Goal: Communication & Community: Share content

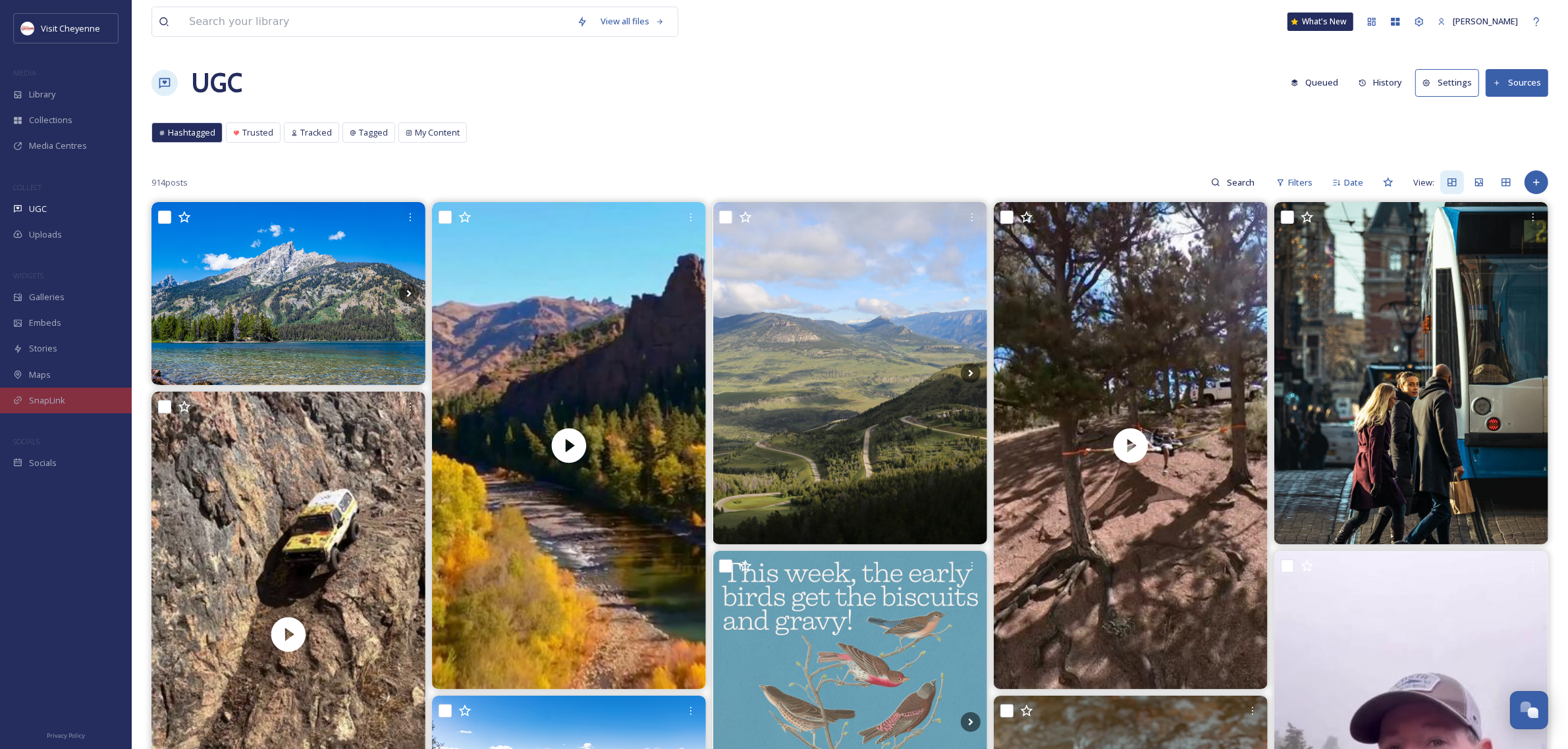
click at [64, 407] on div "SnapLink" at bounding box center [66, 401] width 132 height 25
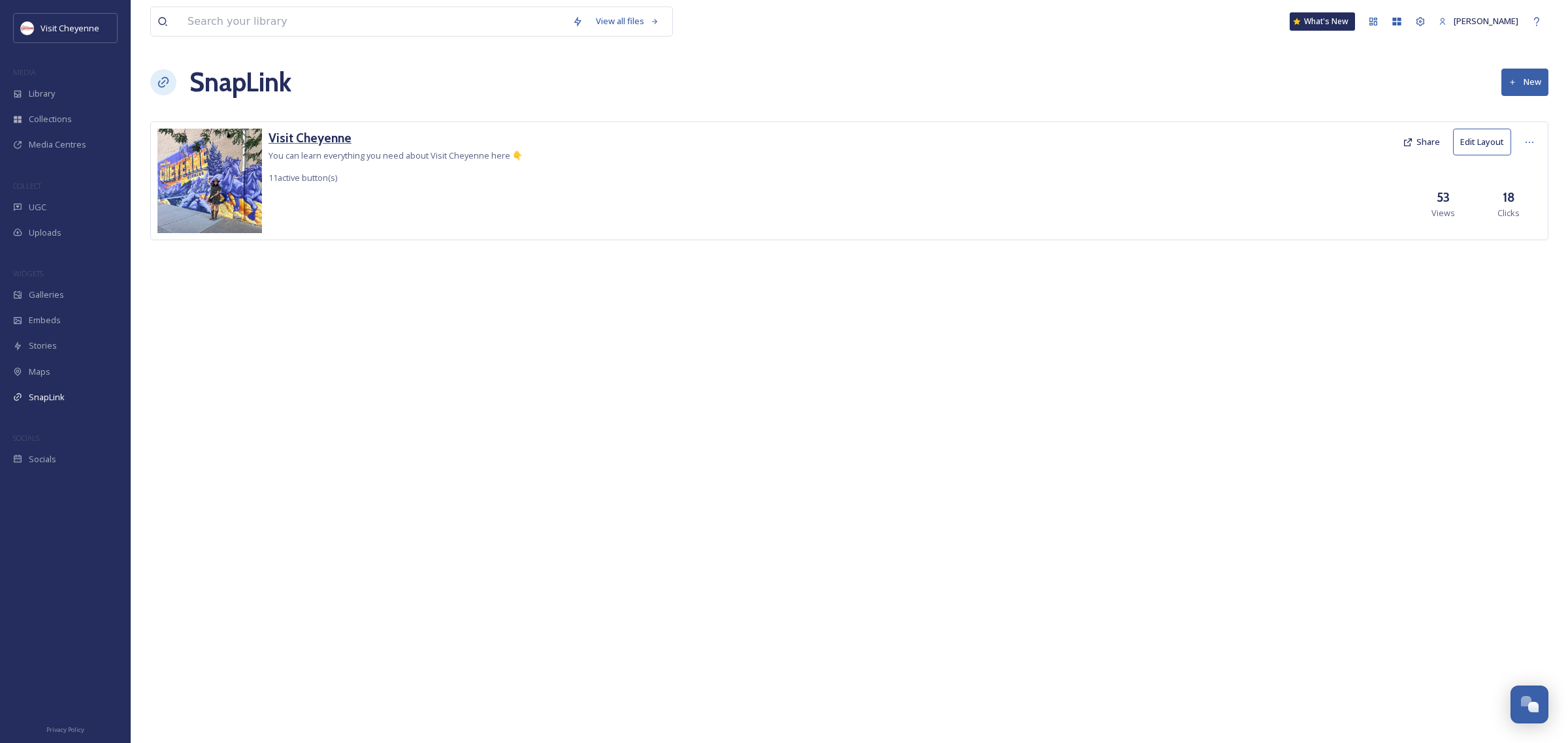
click at [310, 135] on h3 "Visit Cheyenne" at bounding box center [395, 138] width 254 height 19
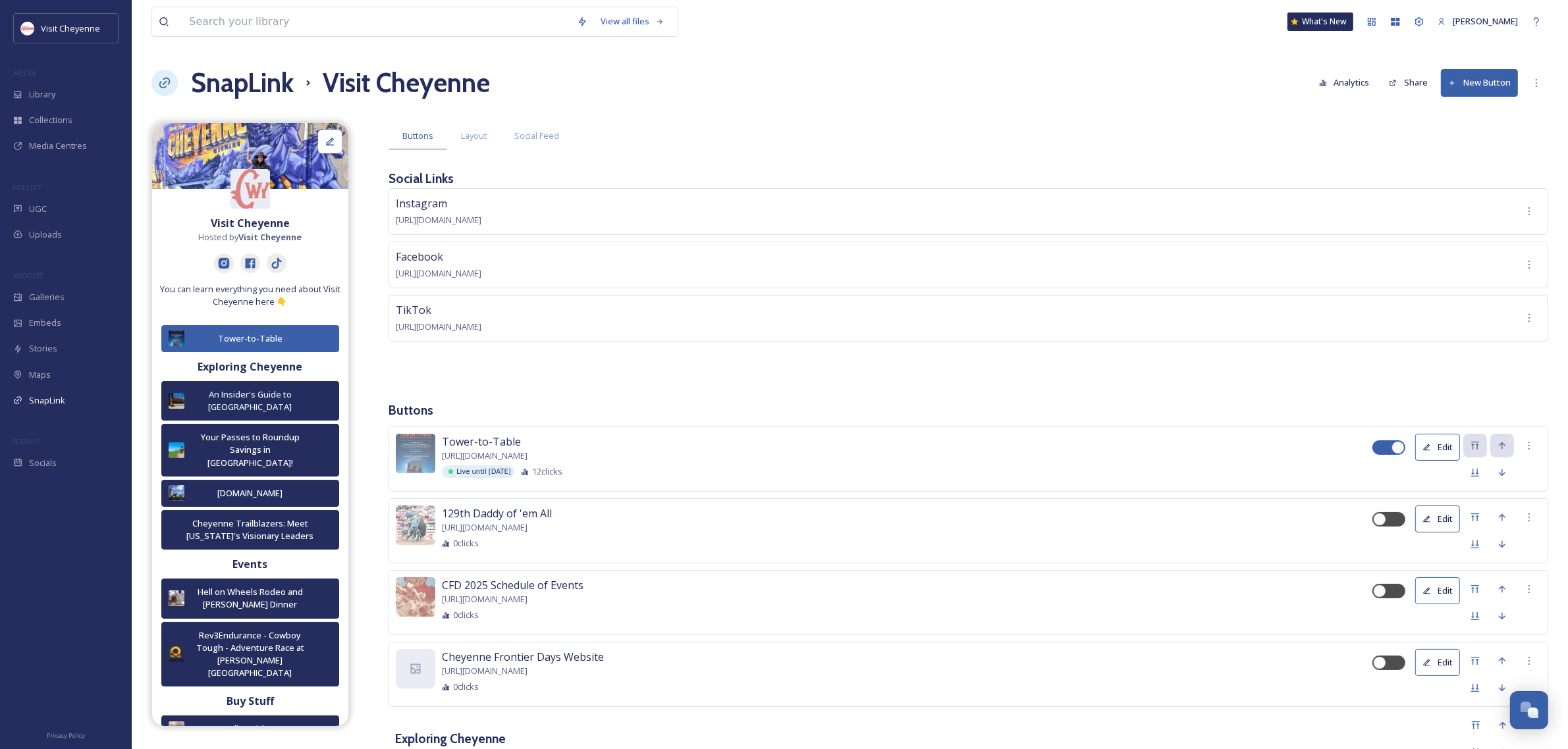
click at [1502, 83] on button "New Button" at bounding box center [1479, 83] width 77 height 27
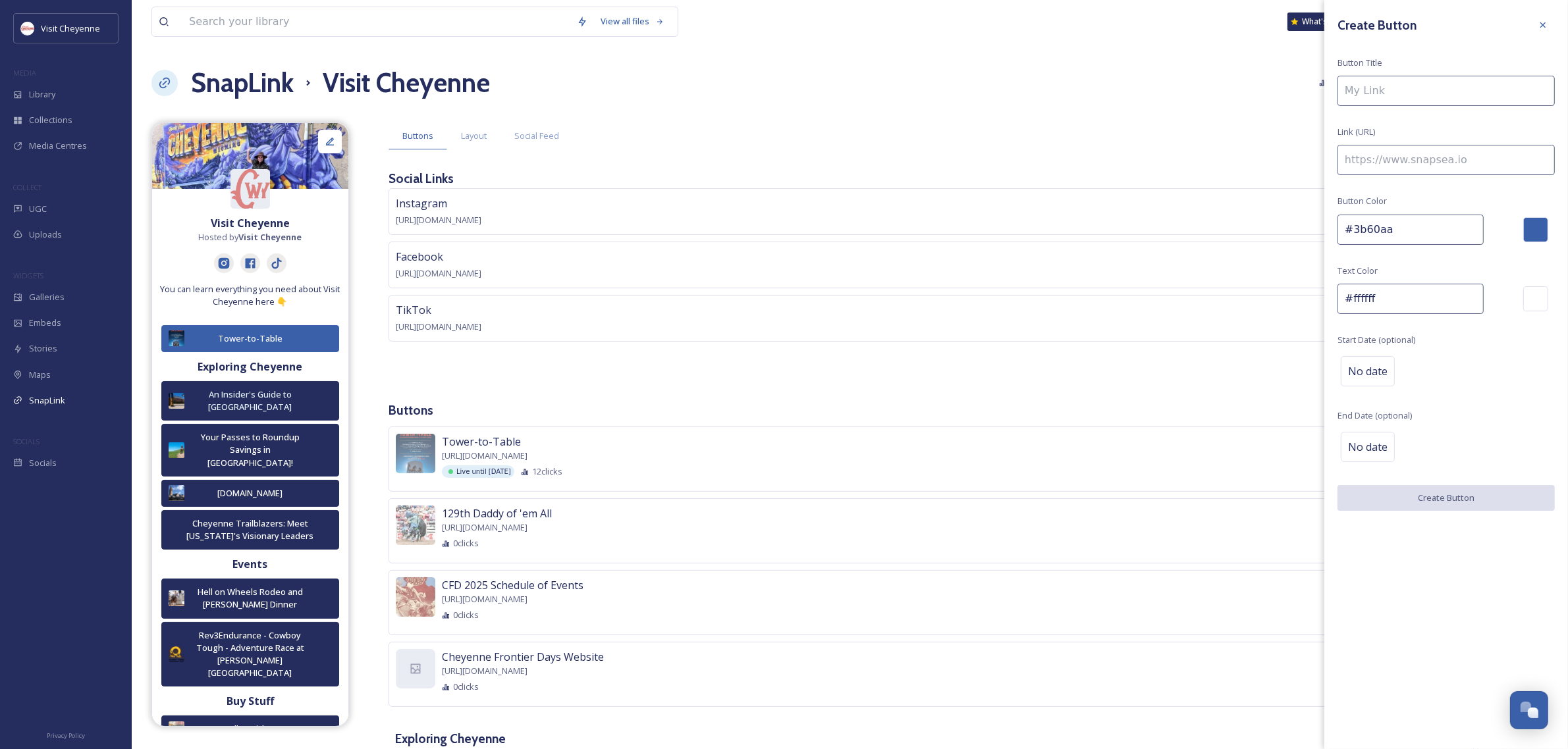
click at [1411, 89] on input at bounding box center [1447, 91] width 218 height 31
click at [1391, 168] on input at bounding box center [1447, 160] width 218 height 31
paste input "[URL][DOMAIN_NAME]"
type input "[URL][DOMAIN_NAME]"
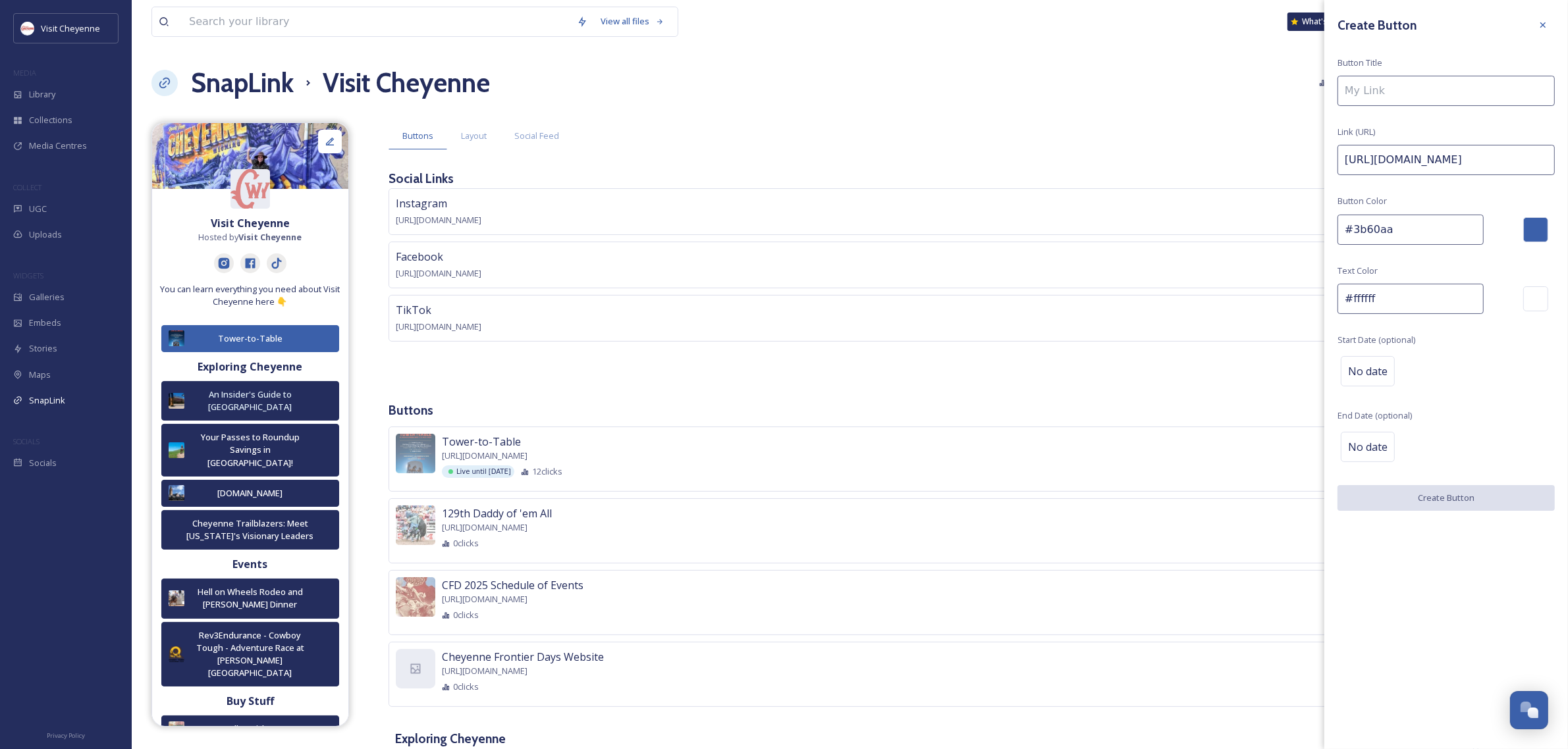
scroll to position [0, 0]
click at [1421, 103] on input at bounding box center [1447, 91] width 218 height 31
type input "Tee Off For Tourism"
click at [1470, 497] on button "Create Button" at bounding box center [1447, 499] width 218 height 27
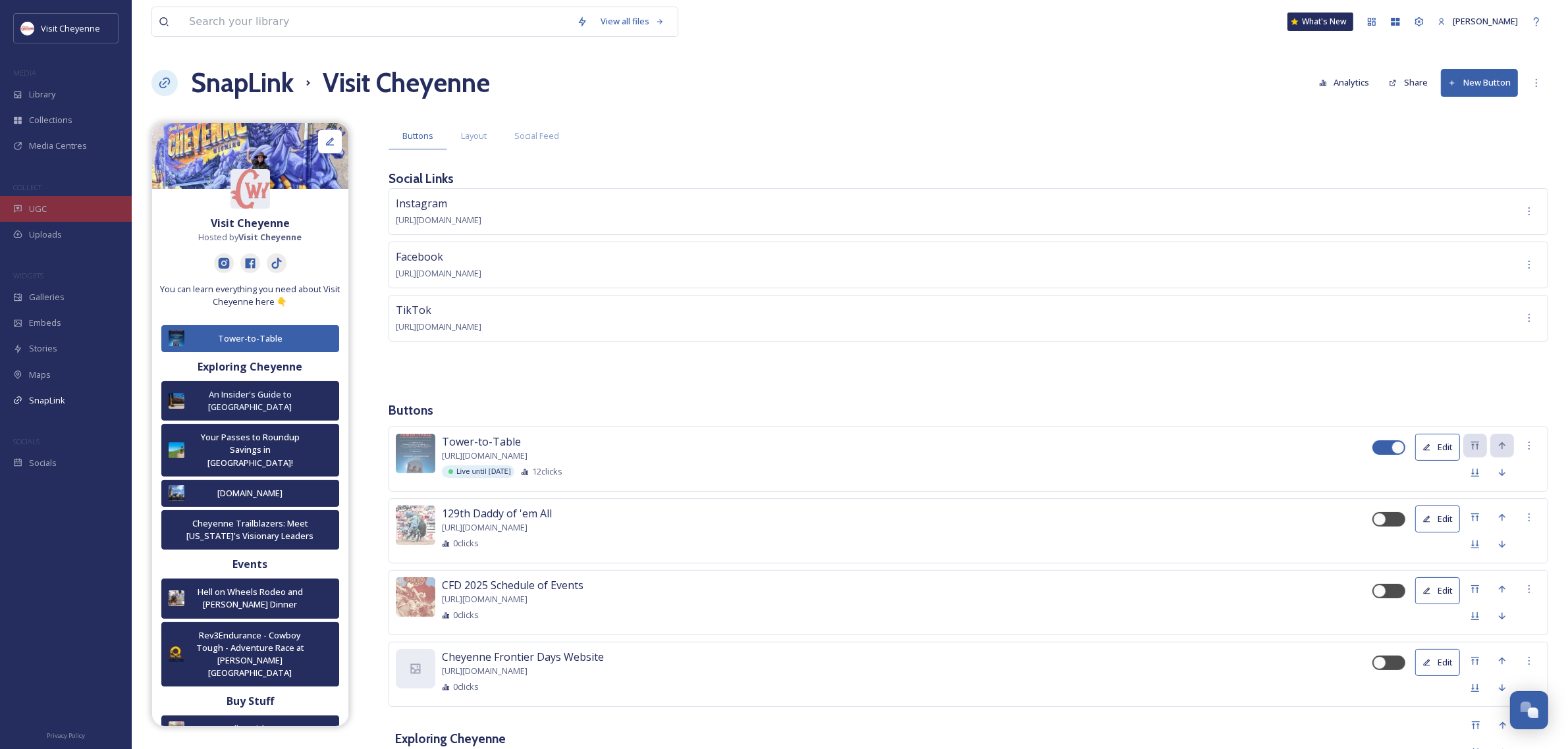
click at [65, 212] on div "UGC" at bounding box center [66, 208] width 132 height 25
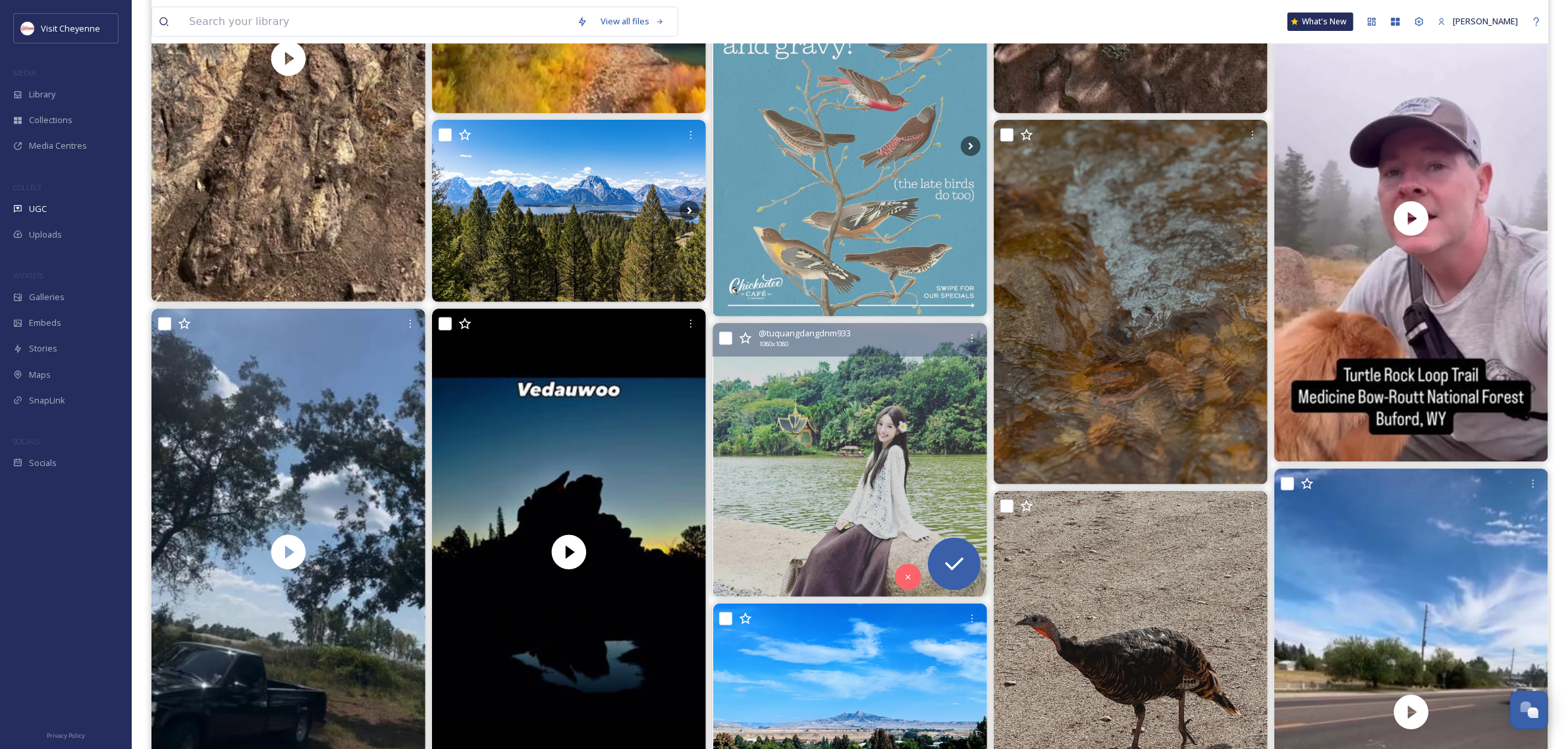
scroll to position [741, 0]
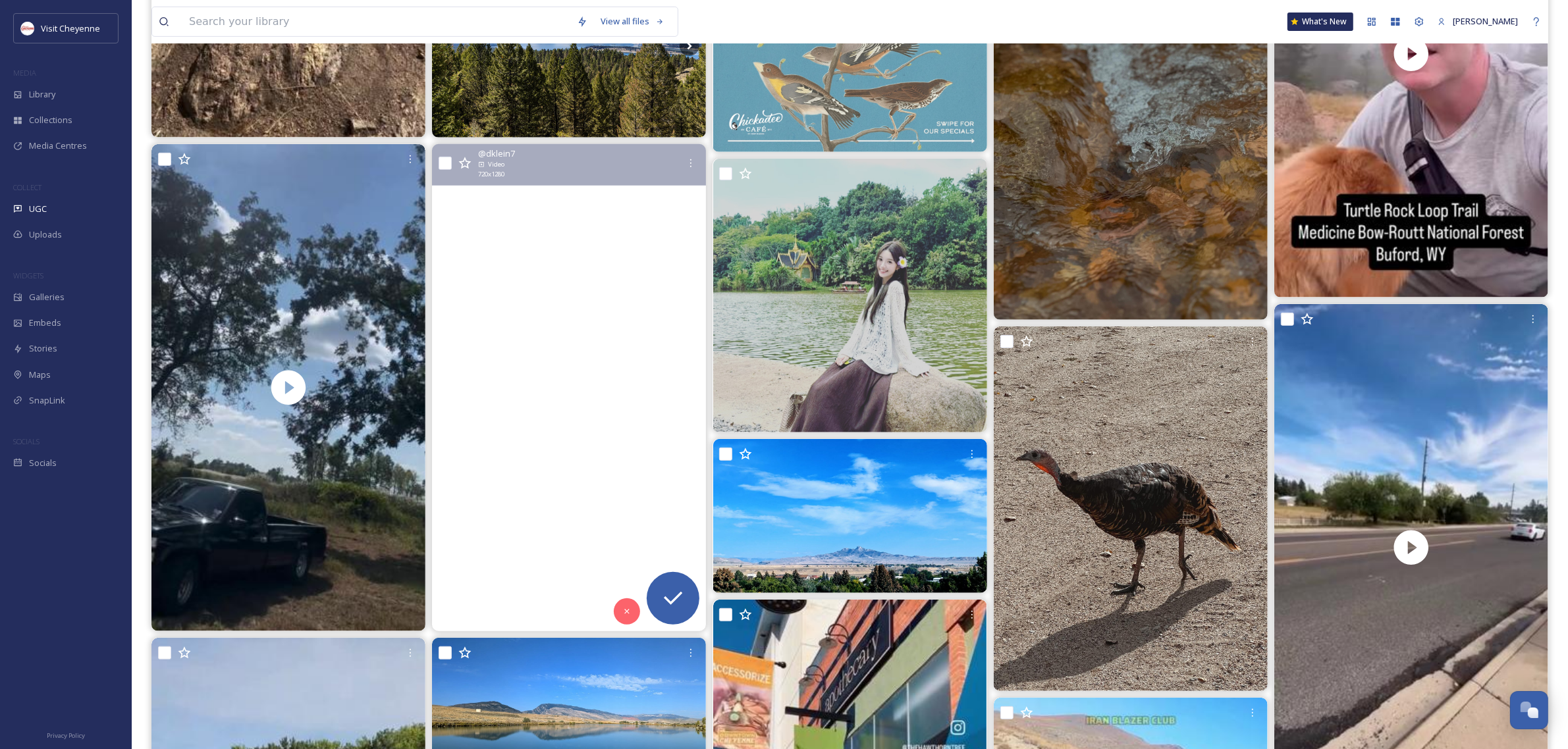
click at [647, 446] on video "A quick camping weekend at #Vedauwoo in #Wyoming Nights 16 & 17 in Kamp Klein t…" at bounding box center [569, 388] width 274 height 487
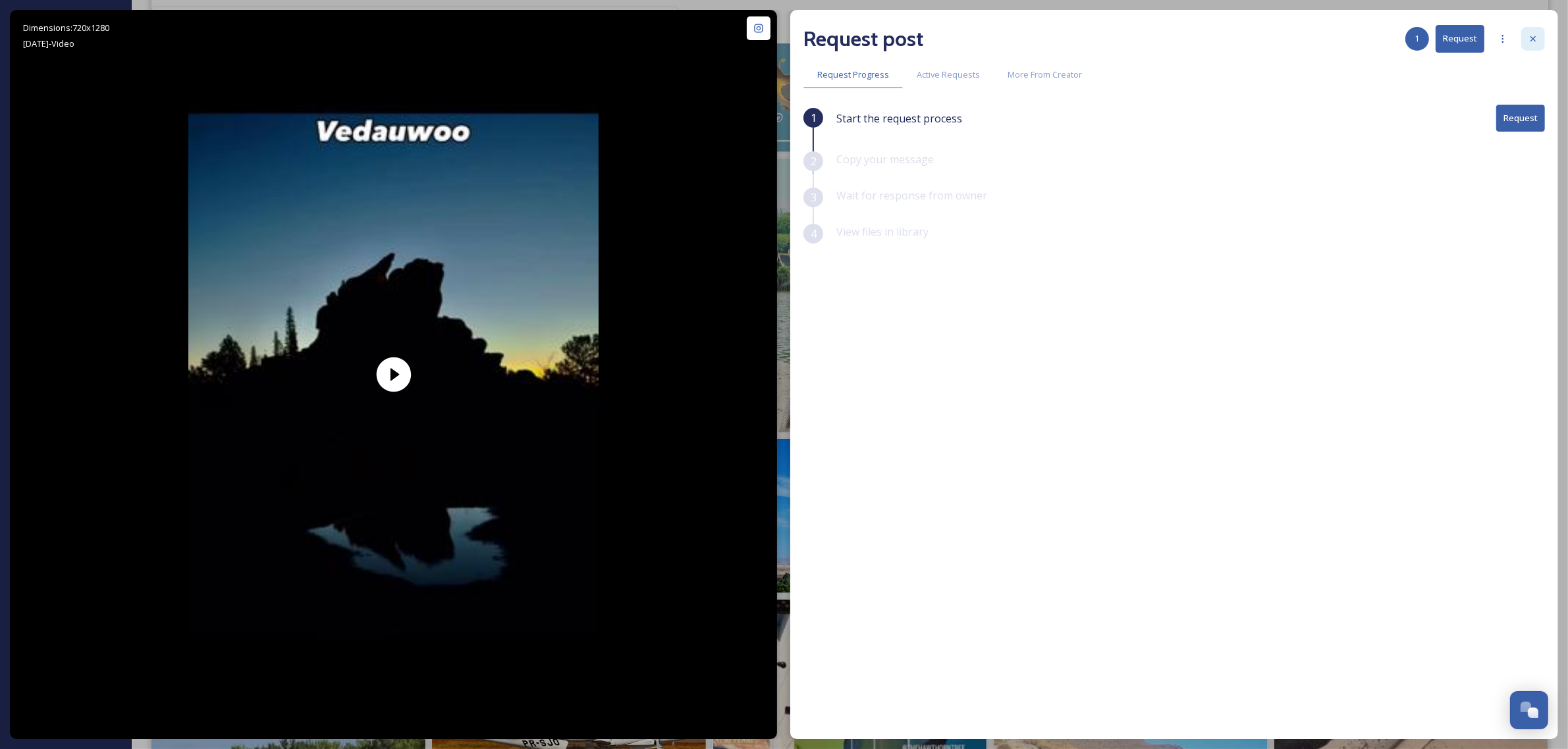
click at [1537, 41] on icon at bounding box center [1533, 39] width 10 height 10
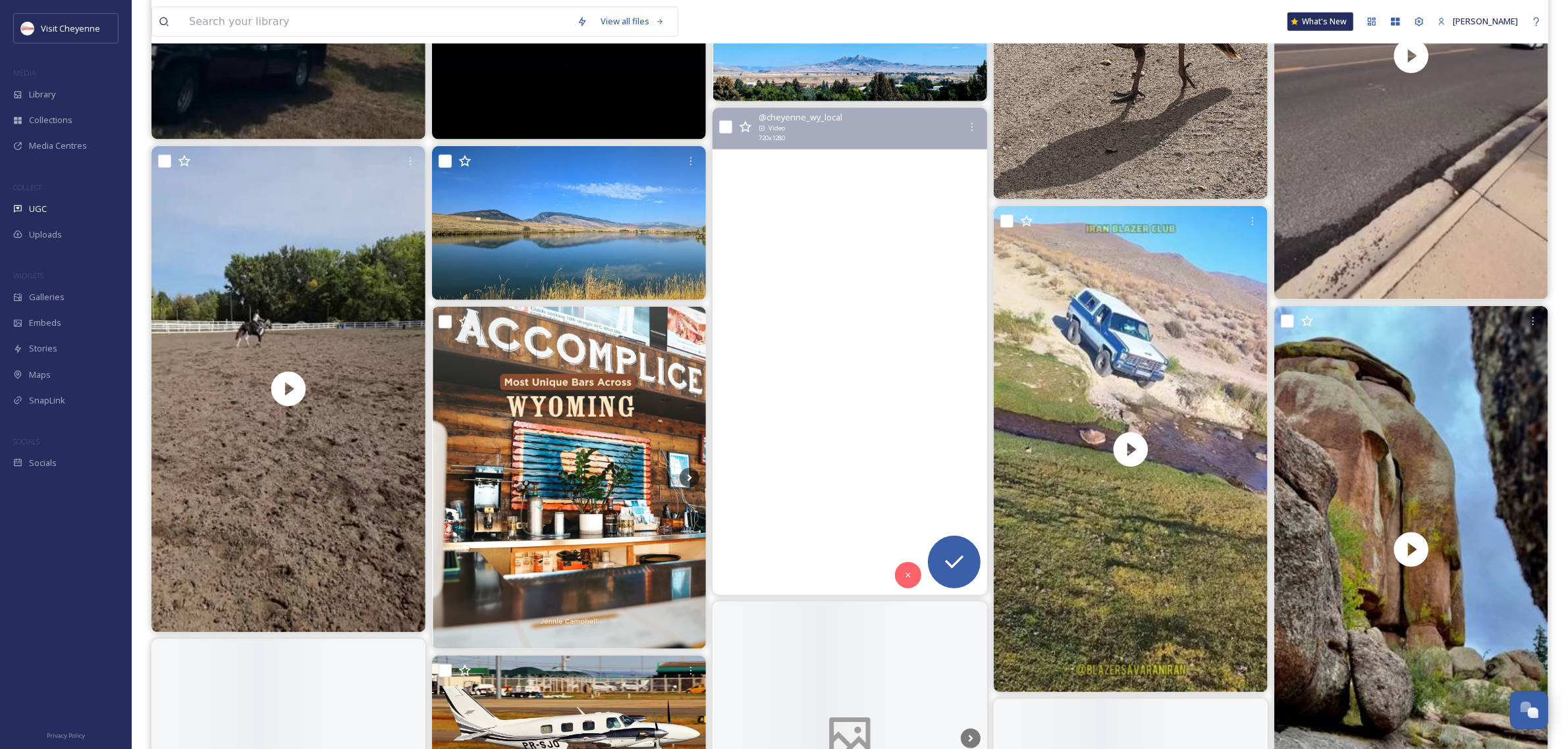
scroll to position [1234, 0]
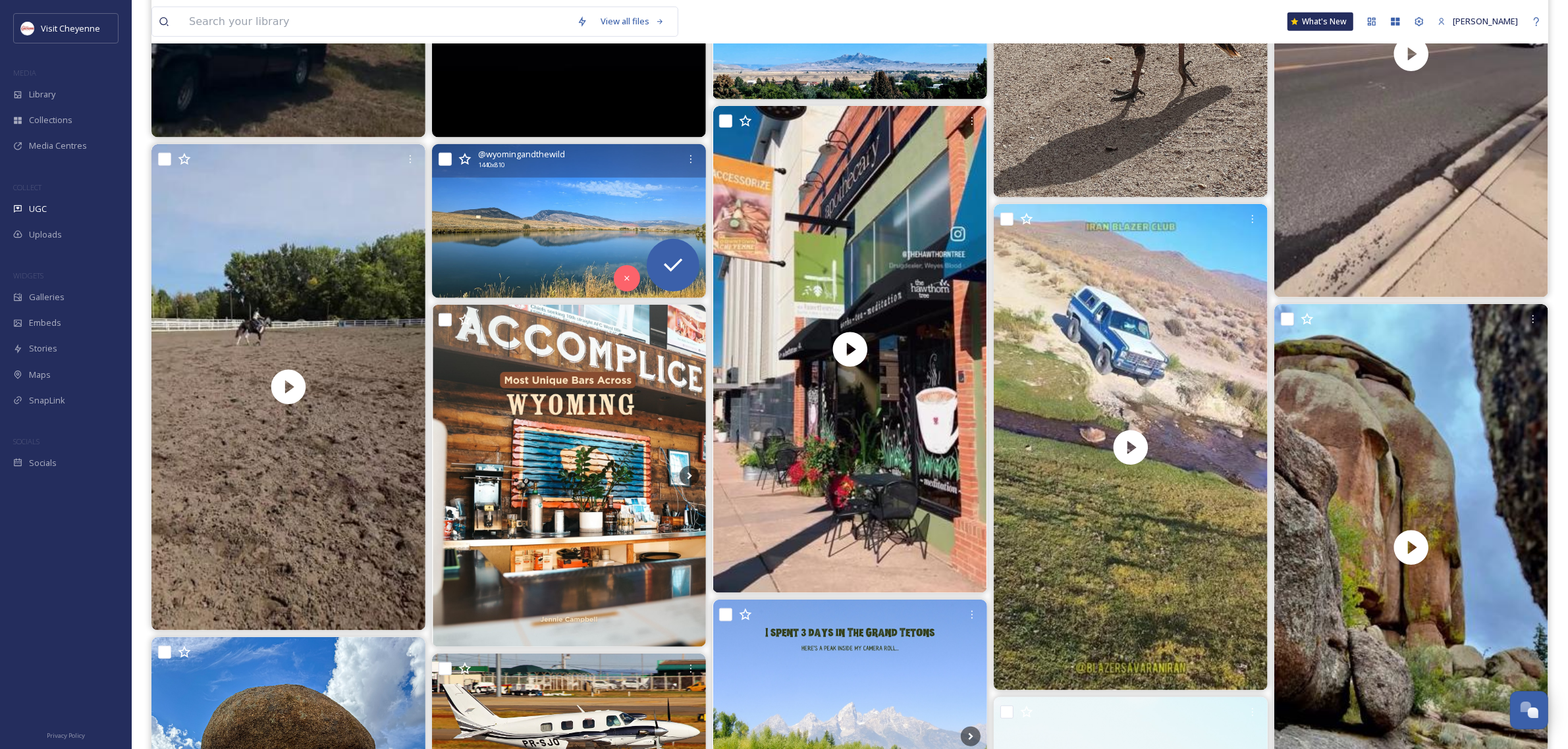
click at [548, 232] on img at bounding box center [569, 221] width 274 height 154
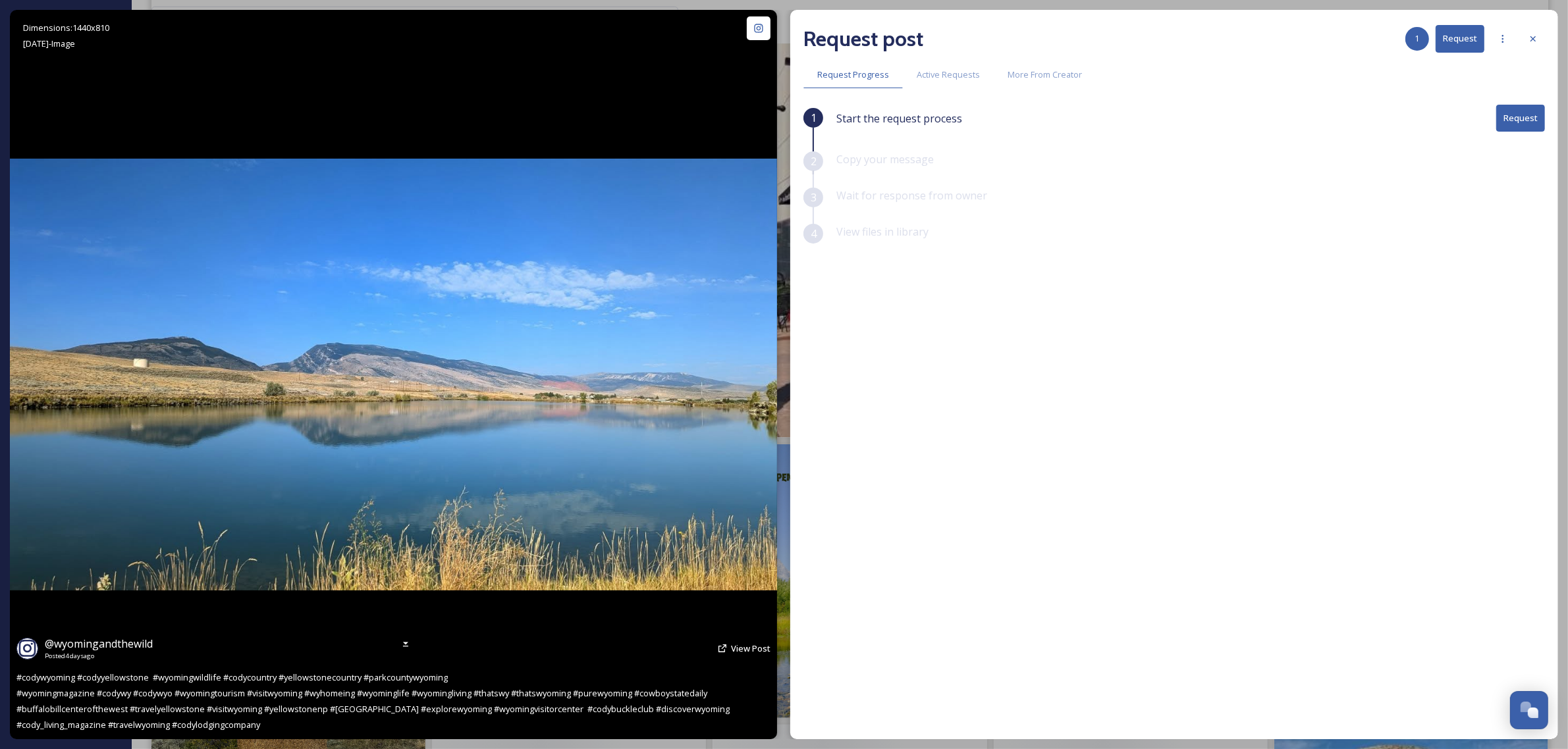
scroll to position [1481, 0]
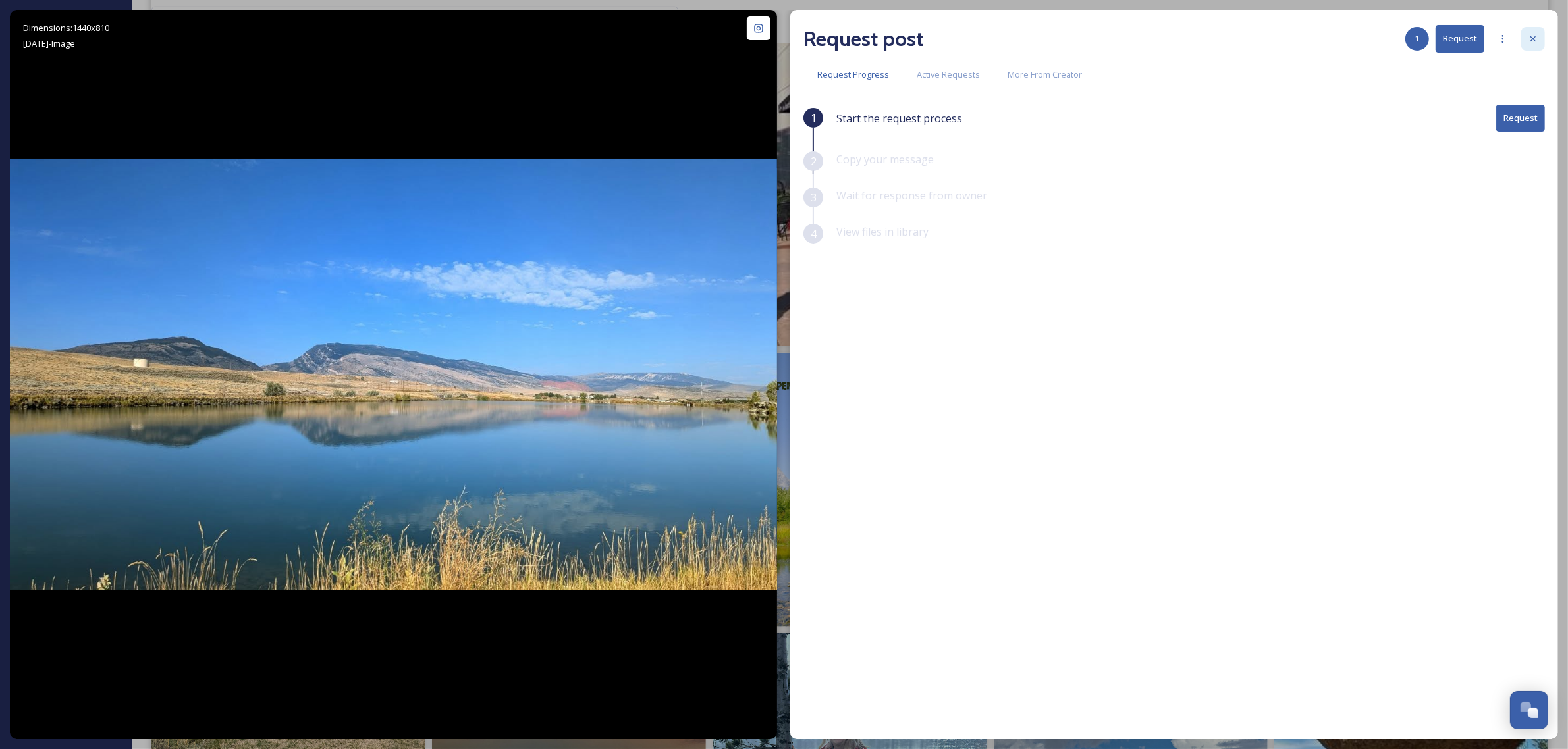
click at [1533, 42] on icon at bounding box center [1533, 39] width 10 height 10
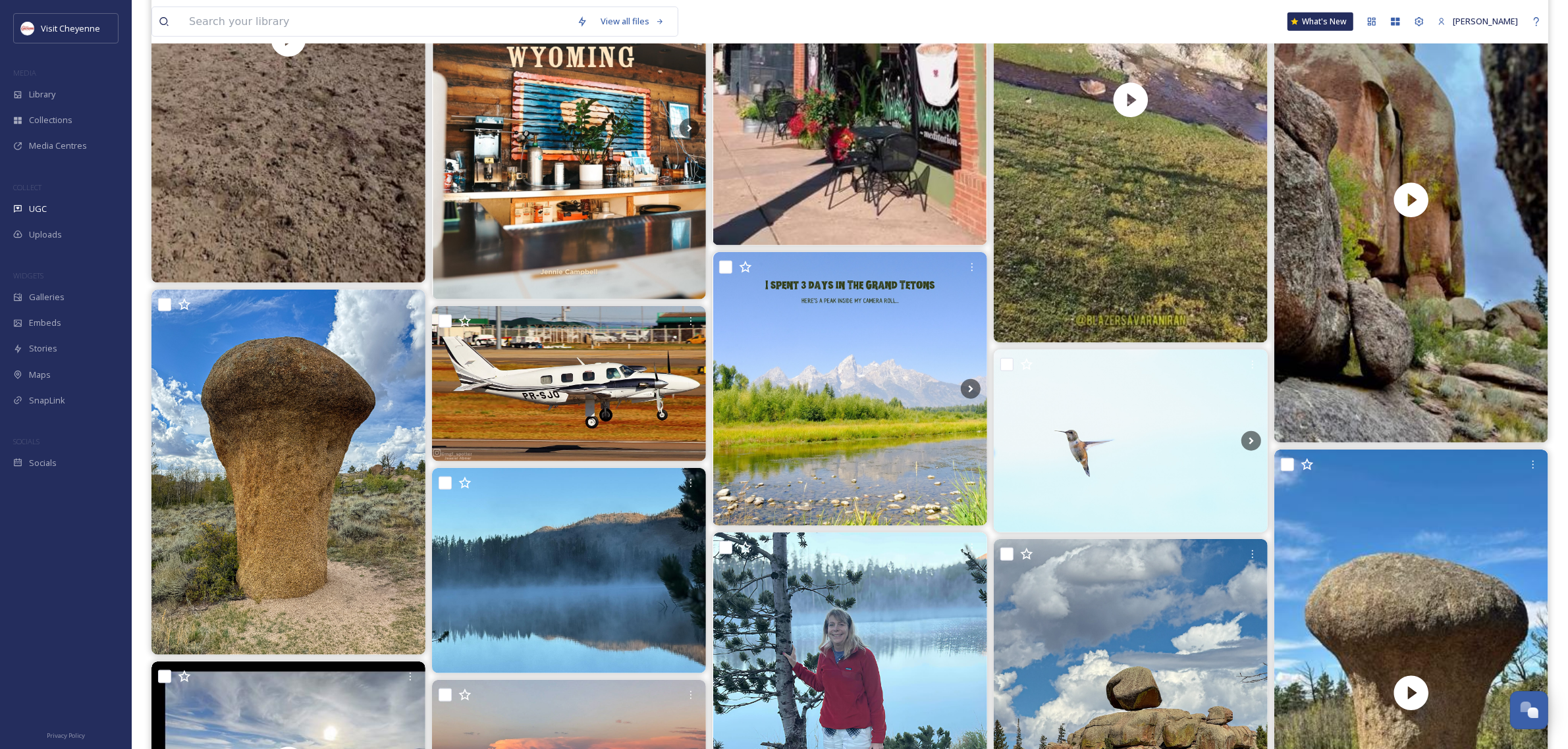
scroll to position [1810, 0]
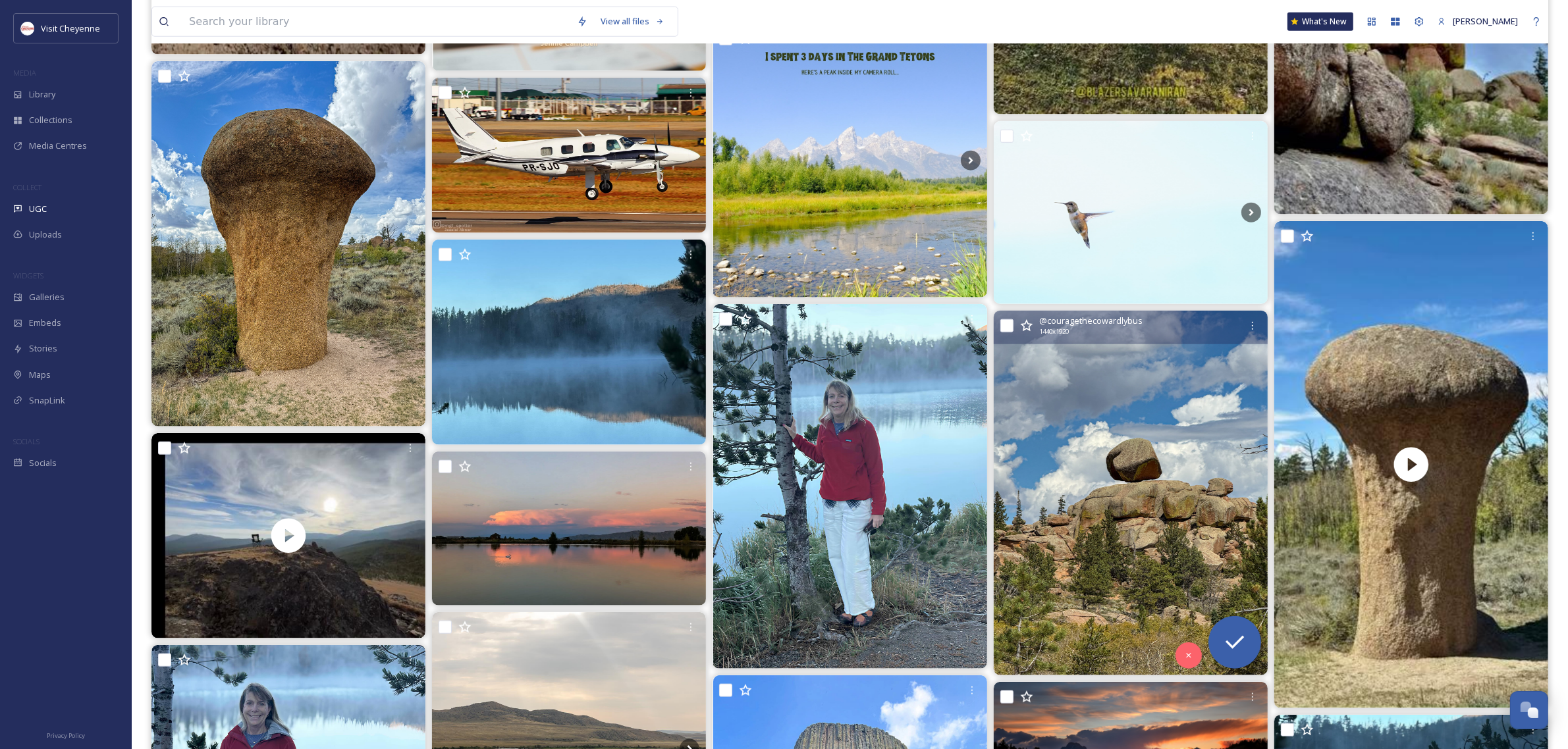
click at [1012, 322] on div "@ couragethecowardlybus 1440 x 1920" at bounding box center [1131, 327] width 274 height 34
click at [1247, 639] on icon at bounding box center [1234, 642] width 26 height 26
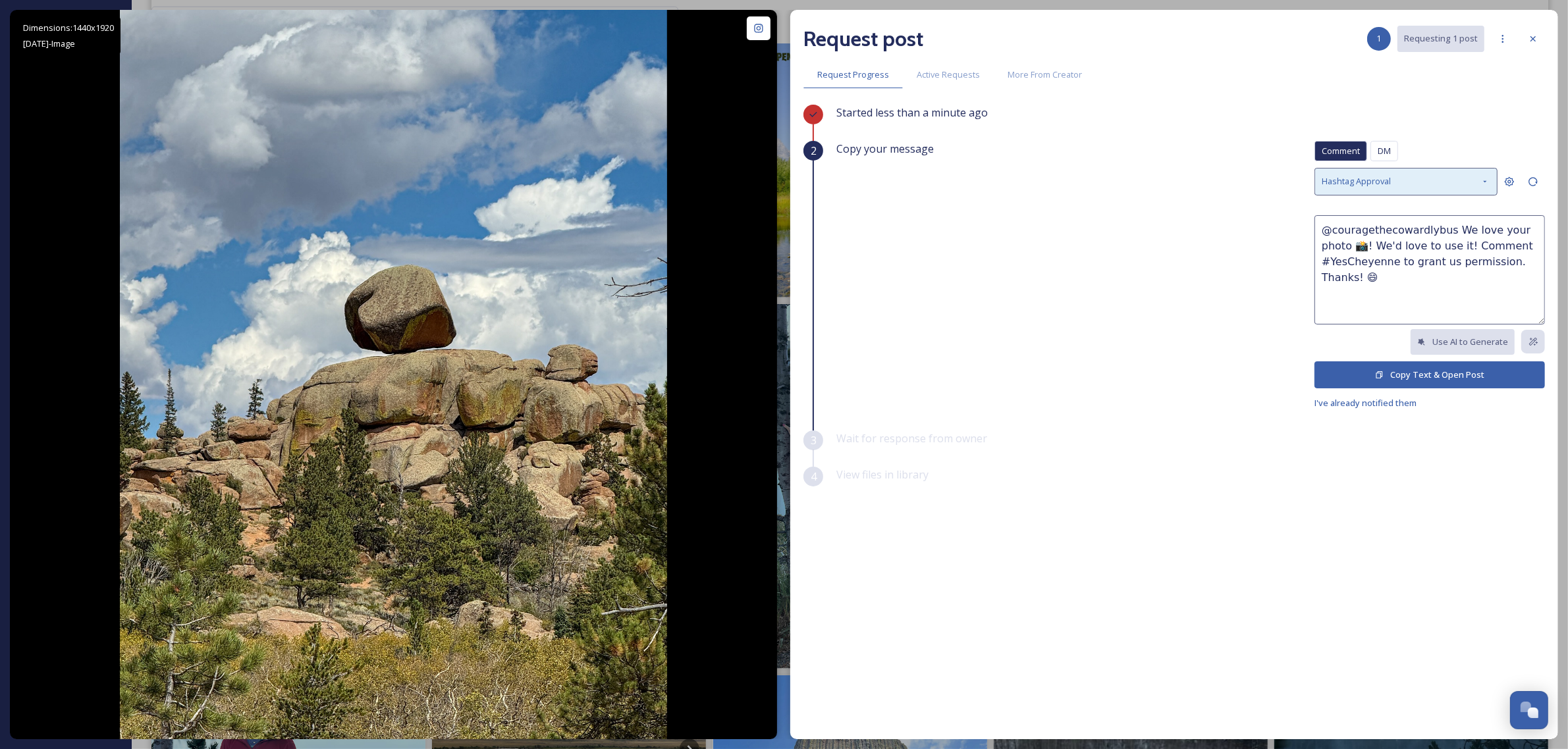
click at [1423, 192] on div "Hashtag Approval" at bounding box center [1406, 181] width 183 height 27
click at [1443, 186] on div "Hashtag Approval" at bounding box center [1406, 181] width 183 height 27
click at [1345, 290] on textarea "@couragethecowardlybus We love your photo 📸! We'd love to use it! Comment #YesC…" at bounding box center [1429, 270] width 230 height 109
type textarea "@couragethecowardlybus We love your photo 📸! We'd love to use it! Comment #YesC…"
click at [1400, 380] on button "Copy Text & Open Post" at bounding box center [1429, 374] width 230 height 27
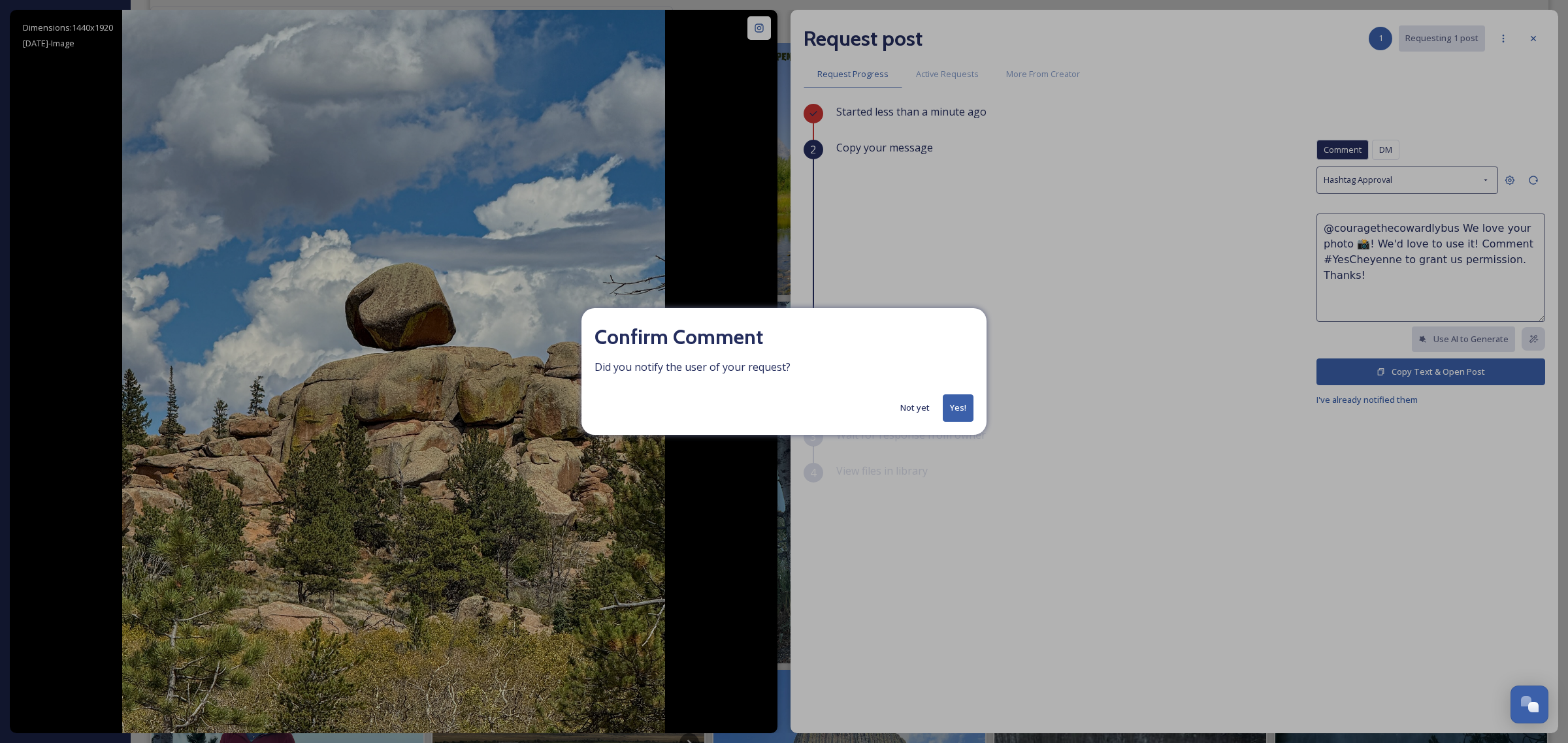
click at [957, 403] on button "Yes!" at bounding box center [958, 408] width 31 height 27
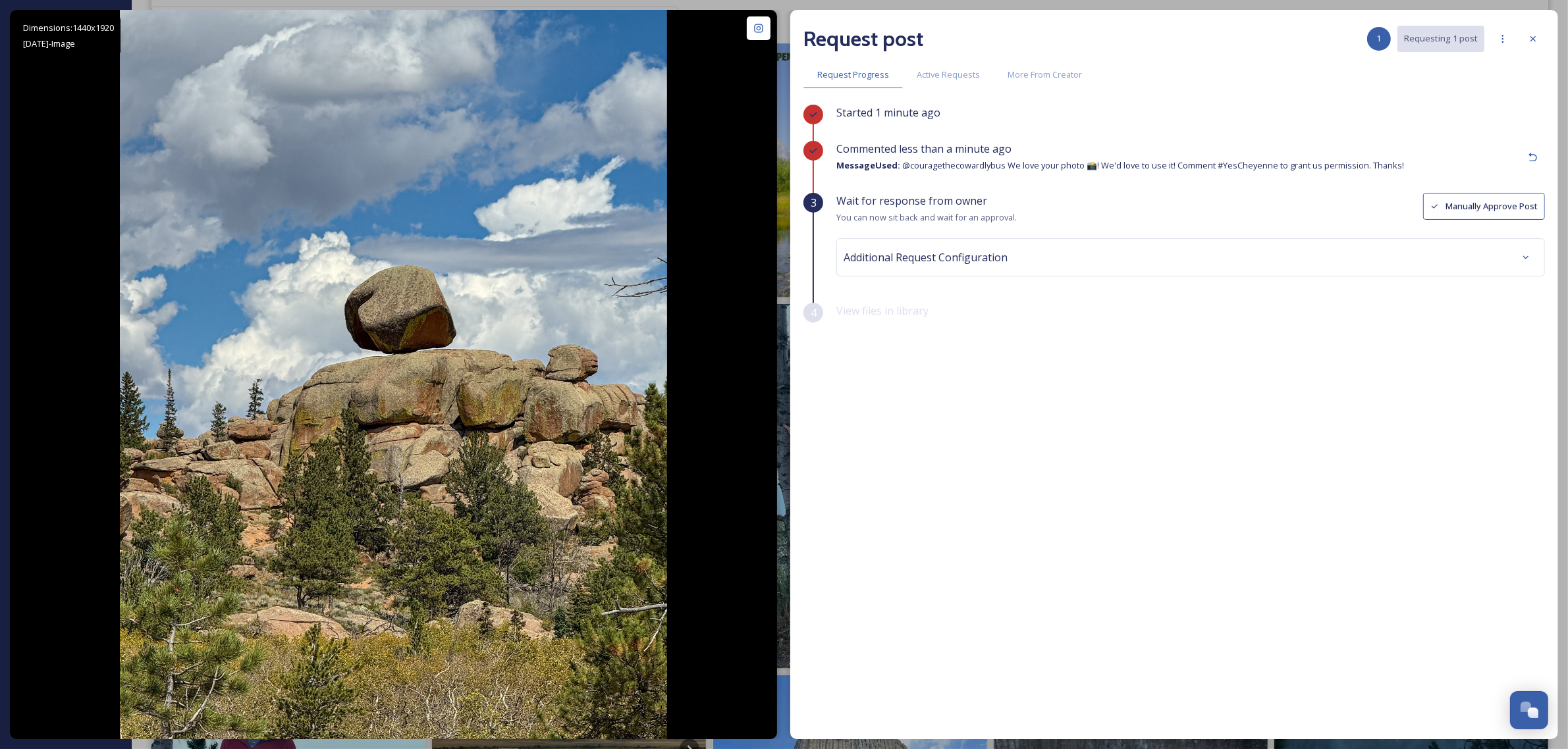
click at [1167, 255] on div "Additional Request Configuration" at bounding box center [1191, 258] width 694 height 24
click at [1153, 204] on div "Wait for response from owner You can now sit back and wait for an approval. Man…" at bounding box center [1190, 208] width 708 height 32
click at [1319, 303] on div at bounding box center [1190, 310] width 688 height 31
click at [1517, 310] on icon at bounding box center [1518, 310] width 7 height 7
click at [1476, 659] on div "Started 1 minute ago Commented less than a minute ago Message Used: @couragethe…" at bounding box center [1175, 388] width 742 height 566
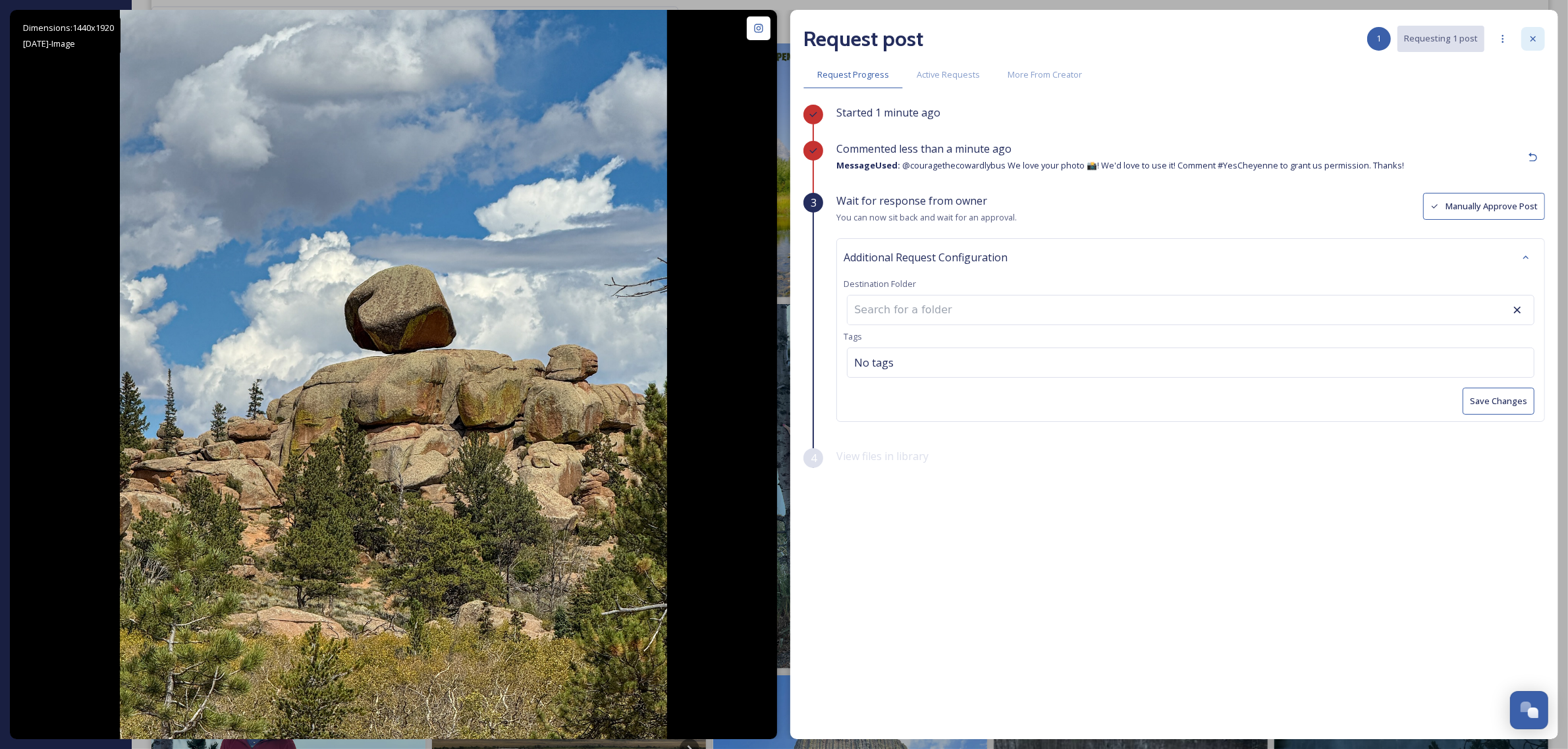
click at [1534, 36] on icon at bounding box center [1533, 39] width 10 height 10
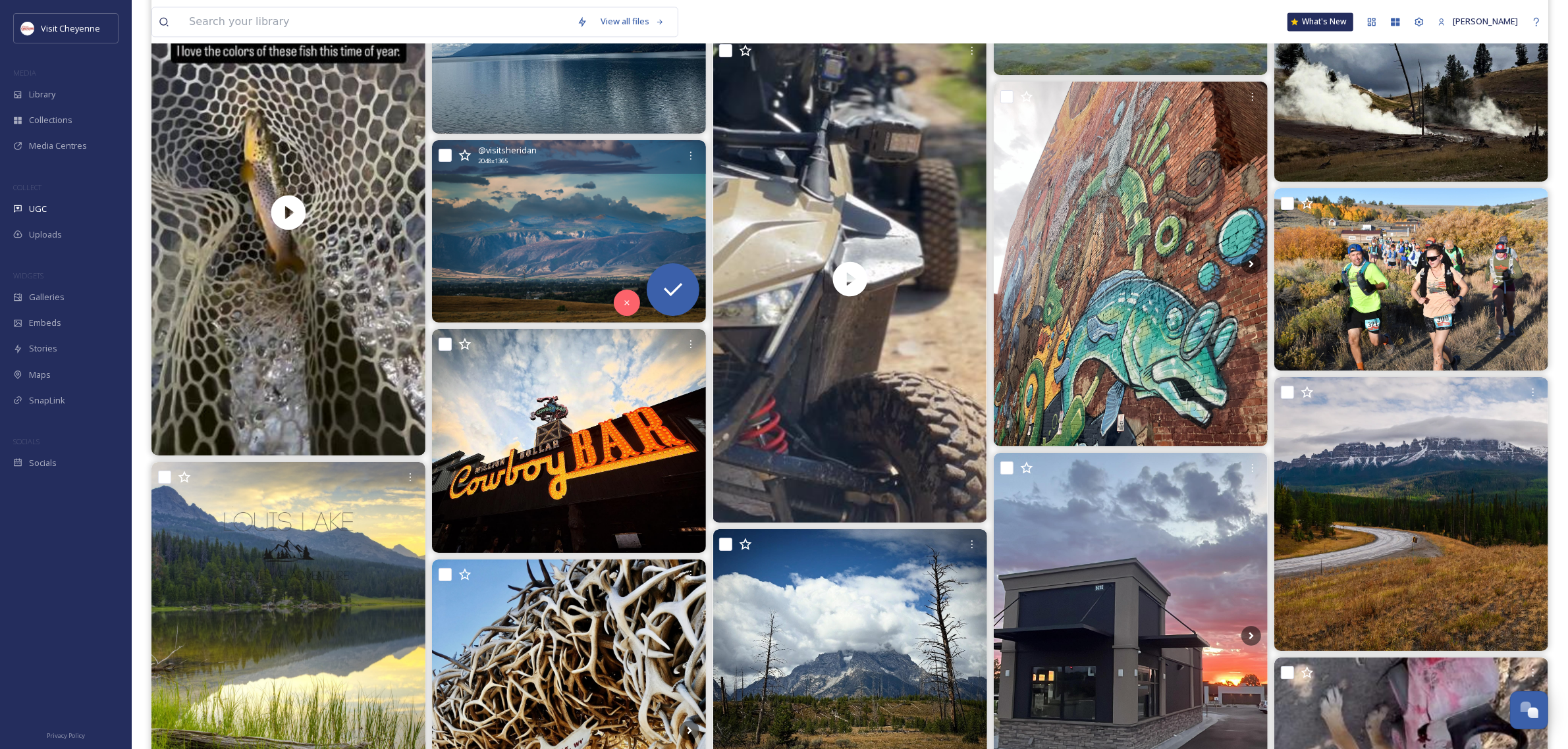
scroll to position [3703, 0]
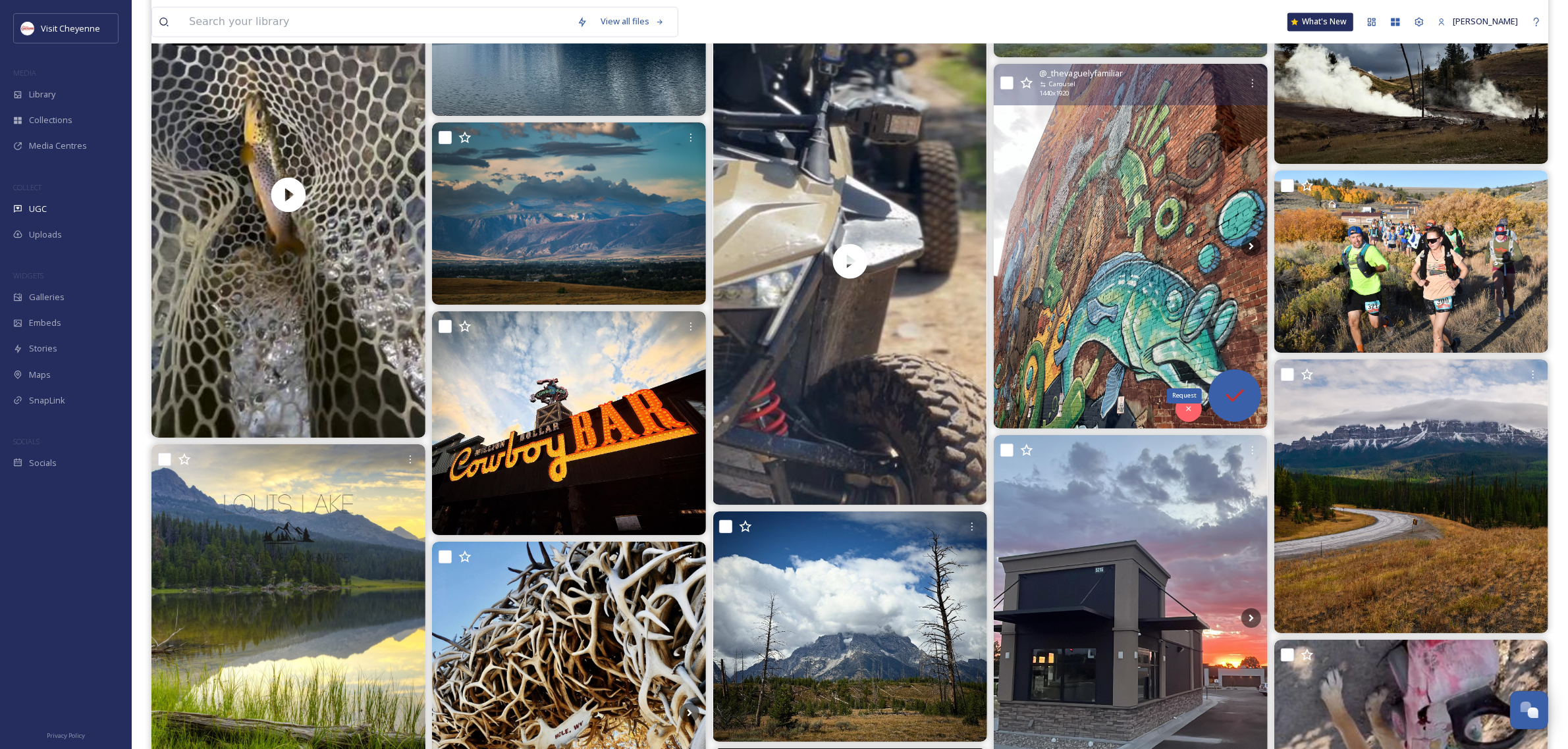
click at [1247, 416] on div "Request" at bounding box center [1234, 395] width 53 height 53
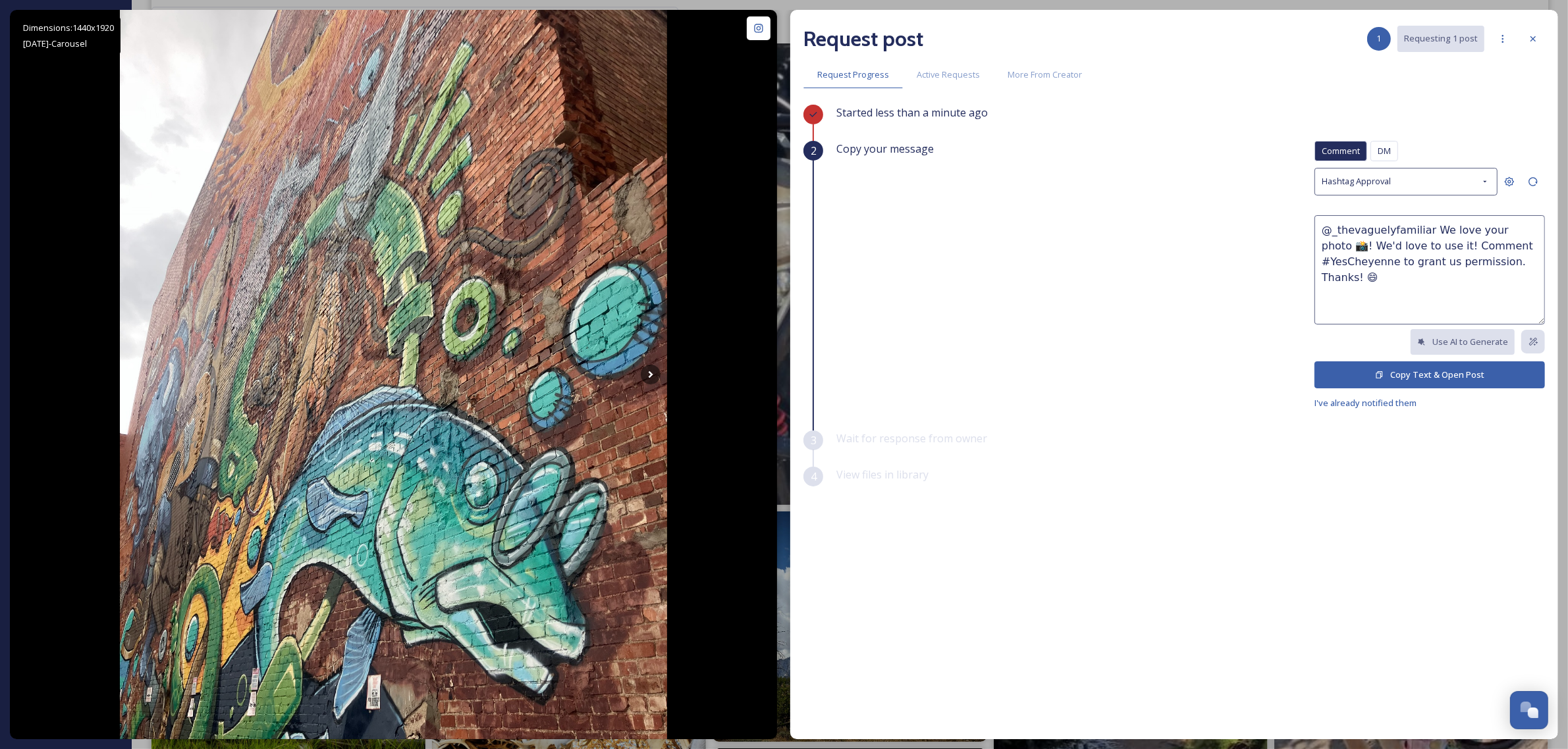
click at [1438, 380] on button "Copy Text & Open Post" at bounding box center [1429, 374] width 230 height 27
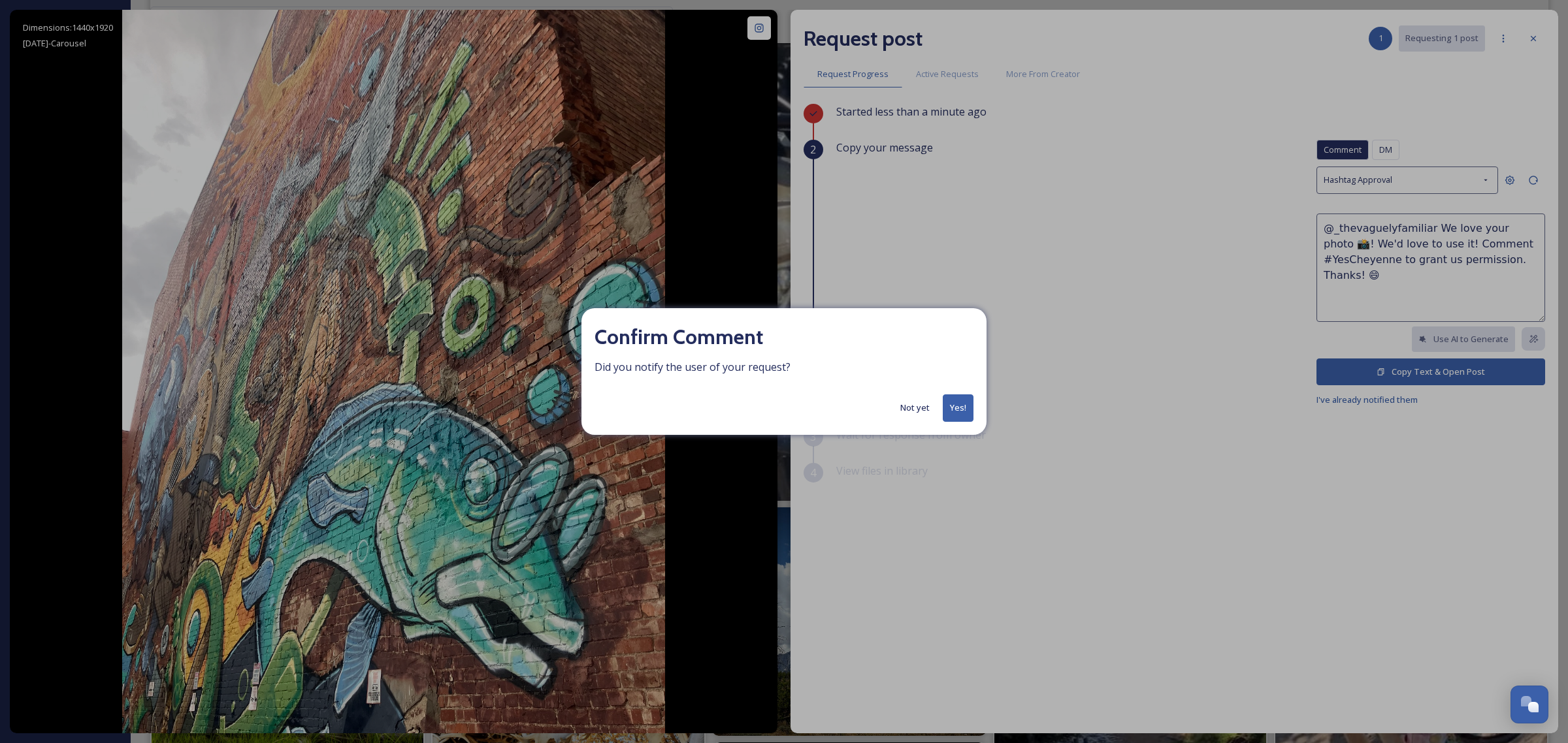
click at [950, 410] on button "Yes!" at bounding box center [958, 408] width 31 height 27
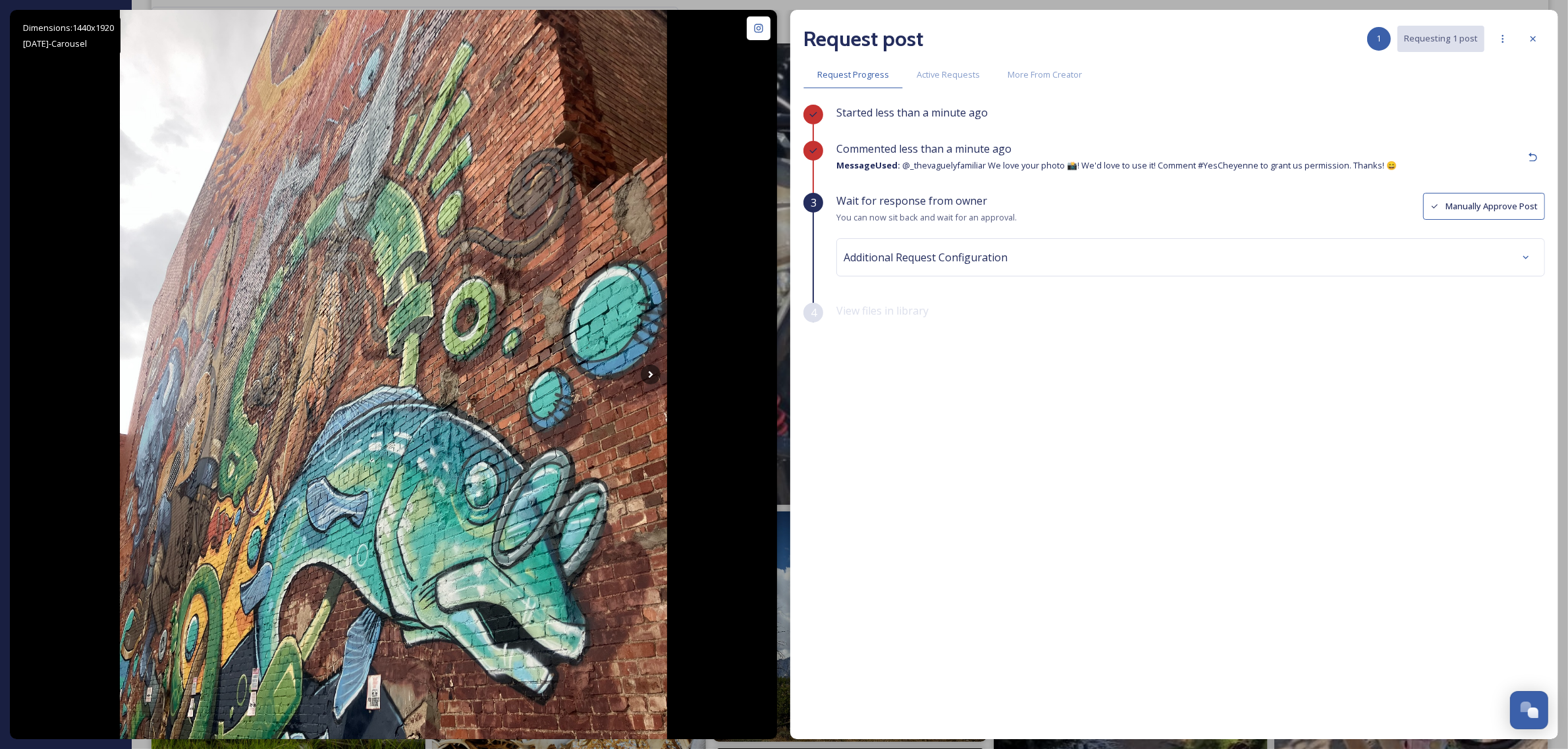
click at [1532, 38] on icon at bounding box center [1533, 39] width 10 height 10
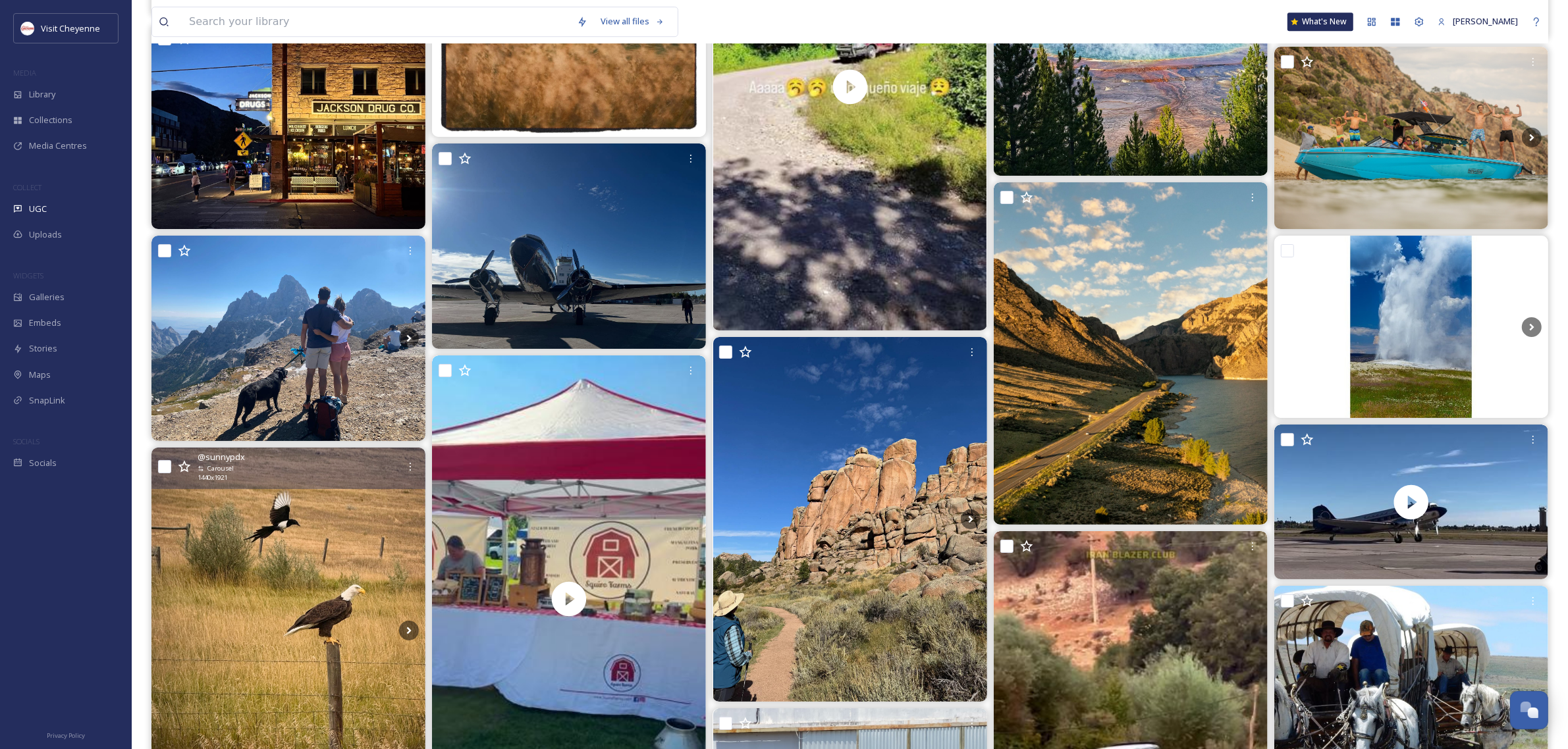
scroll to position [5431, 0]
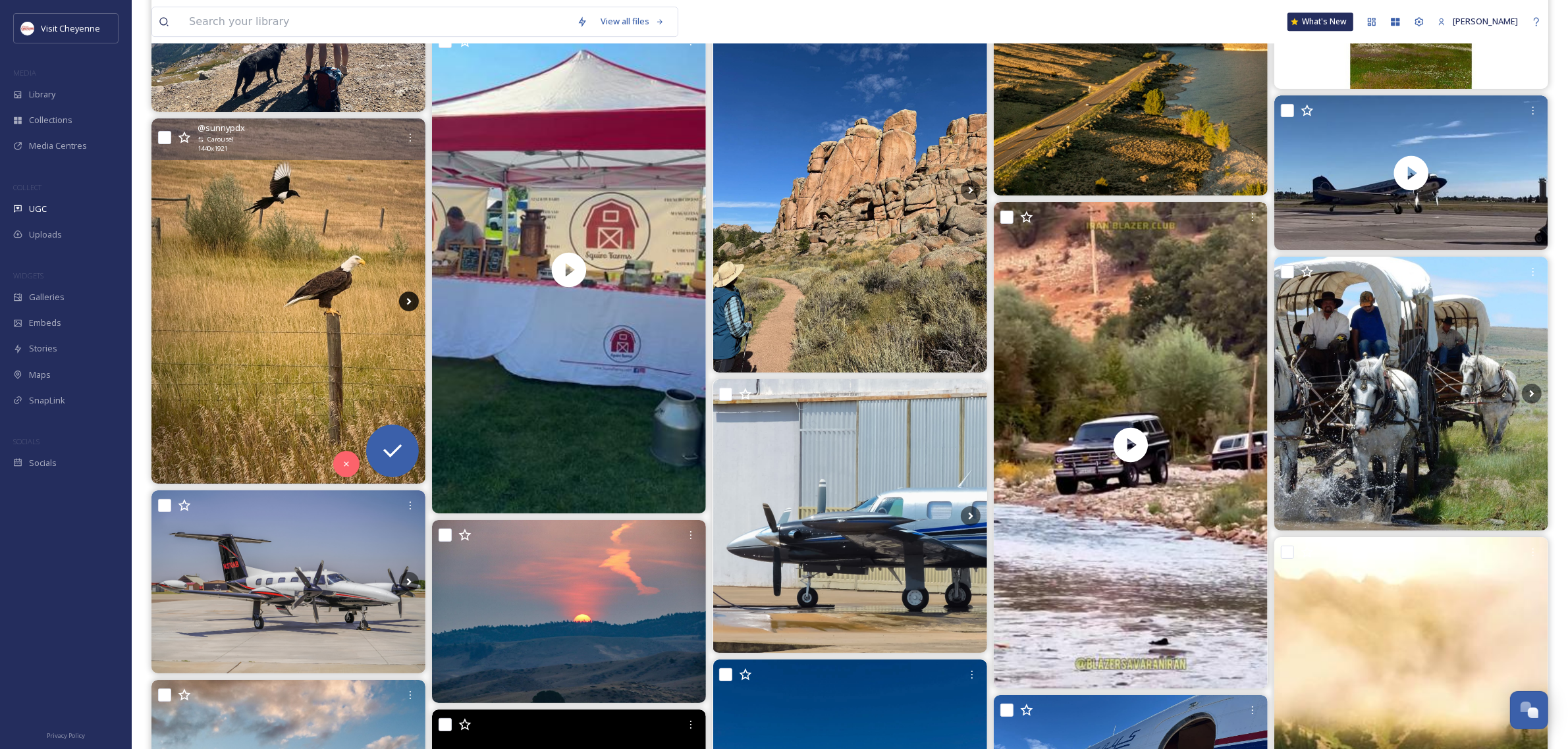
click at [412, 300] on icon at bounding box center [409, 302] width 20 height 20
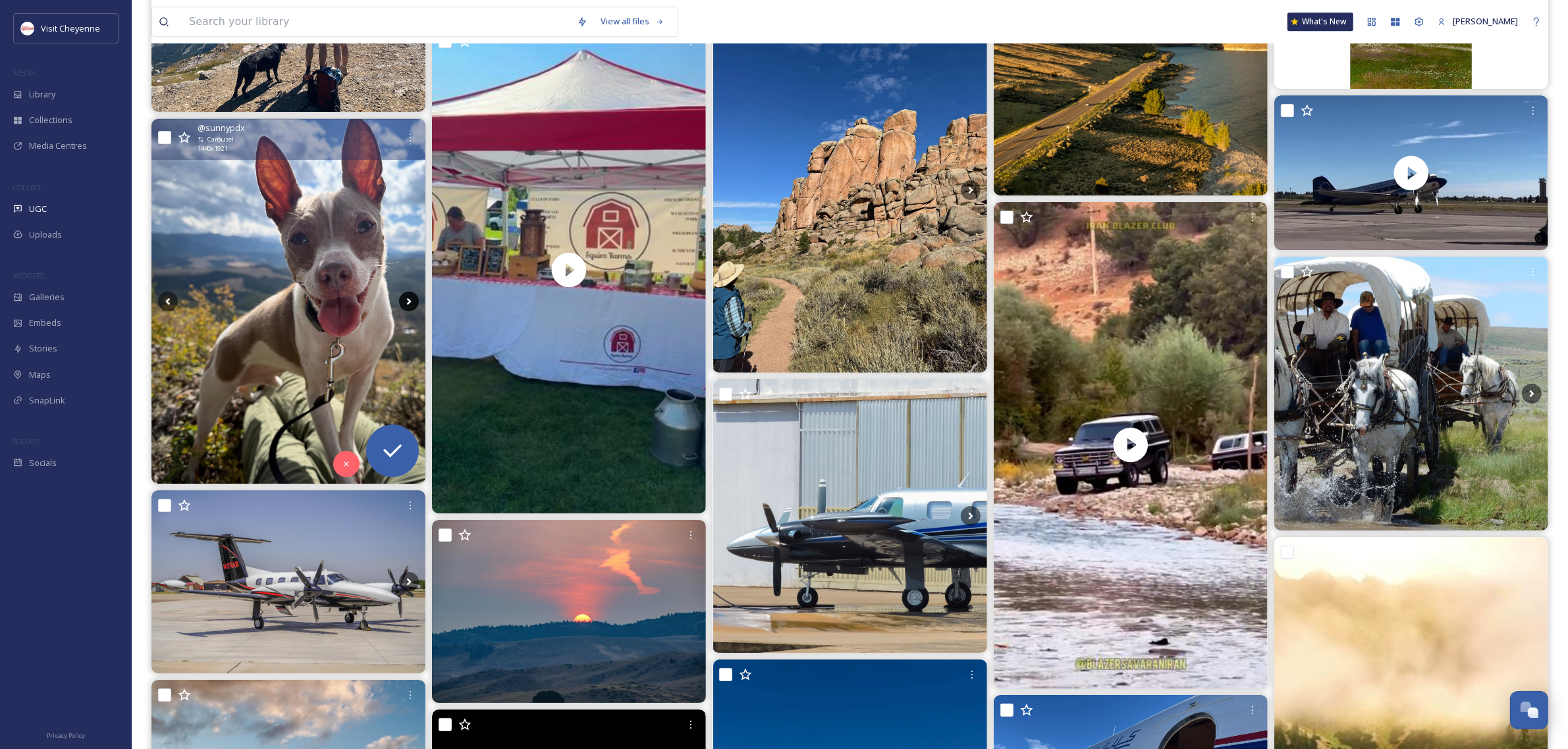
click at [412, 300] on icon at bounding box center [409, 302] width 20 height 20
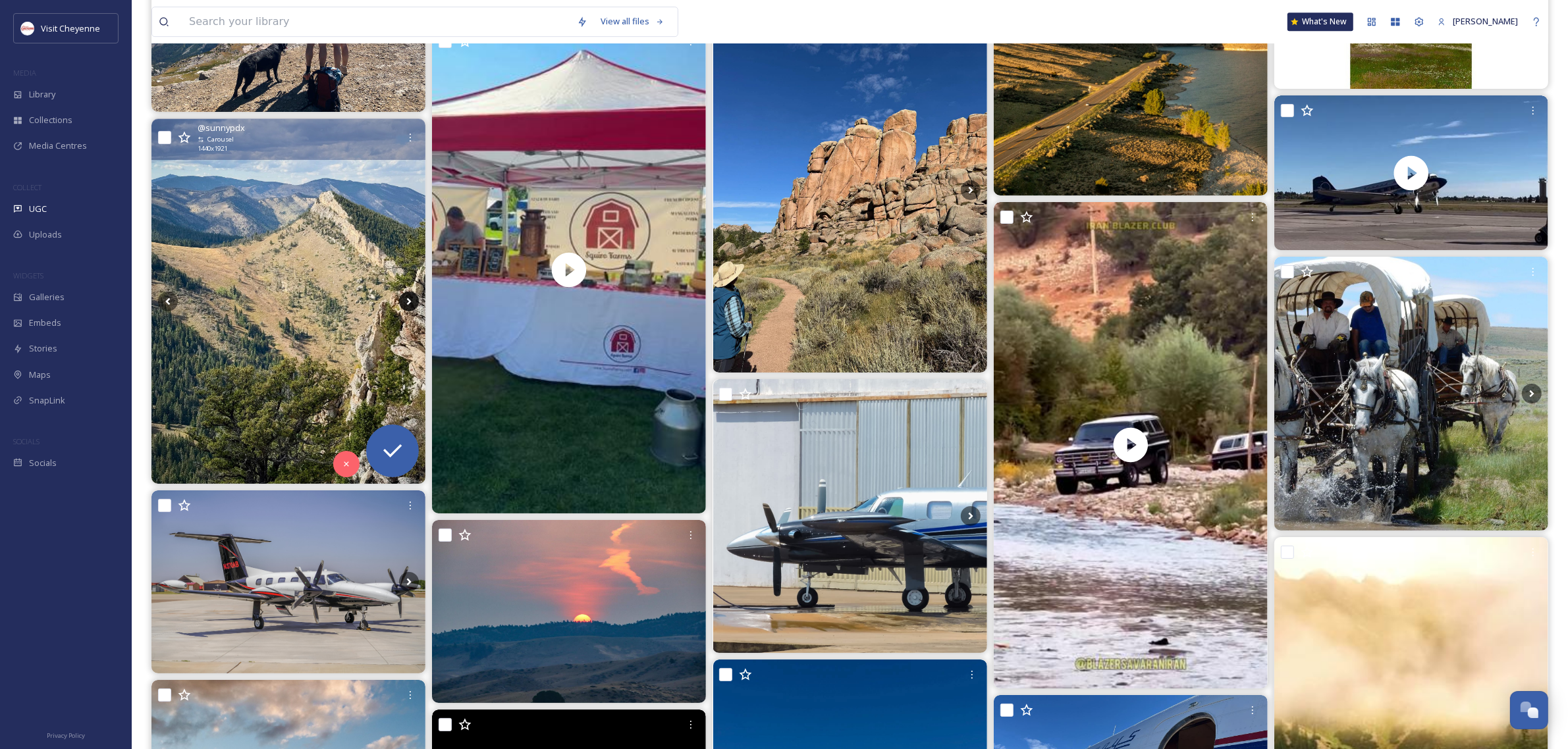
click at [412, 300] on icon at bounding box center [409, 302] width 20 height 20
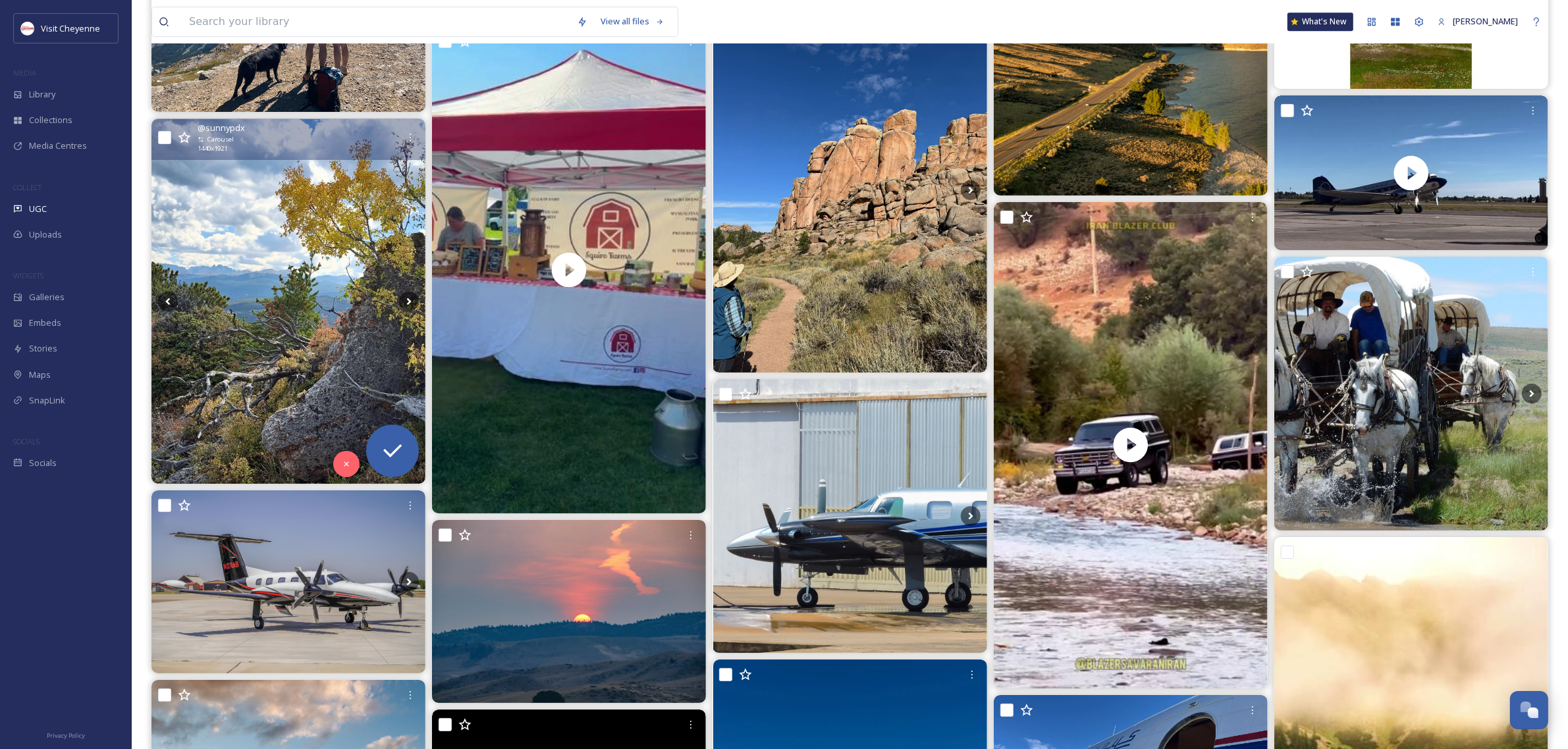
click at [262, 196] on img at bounding box center [288, 302] width 274 height 365
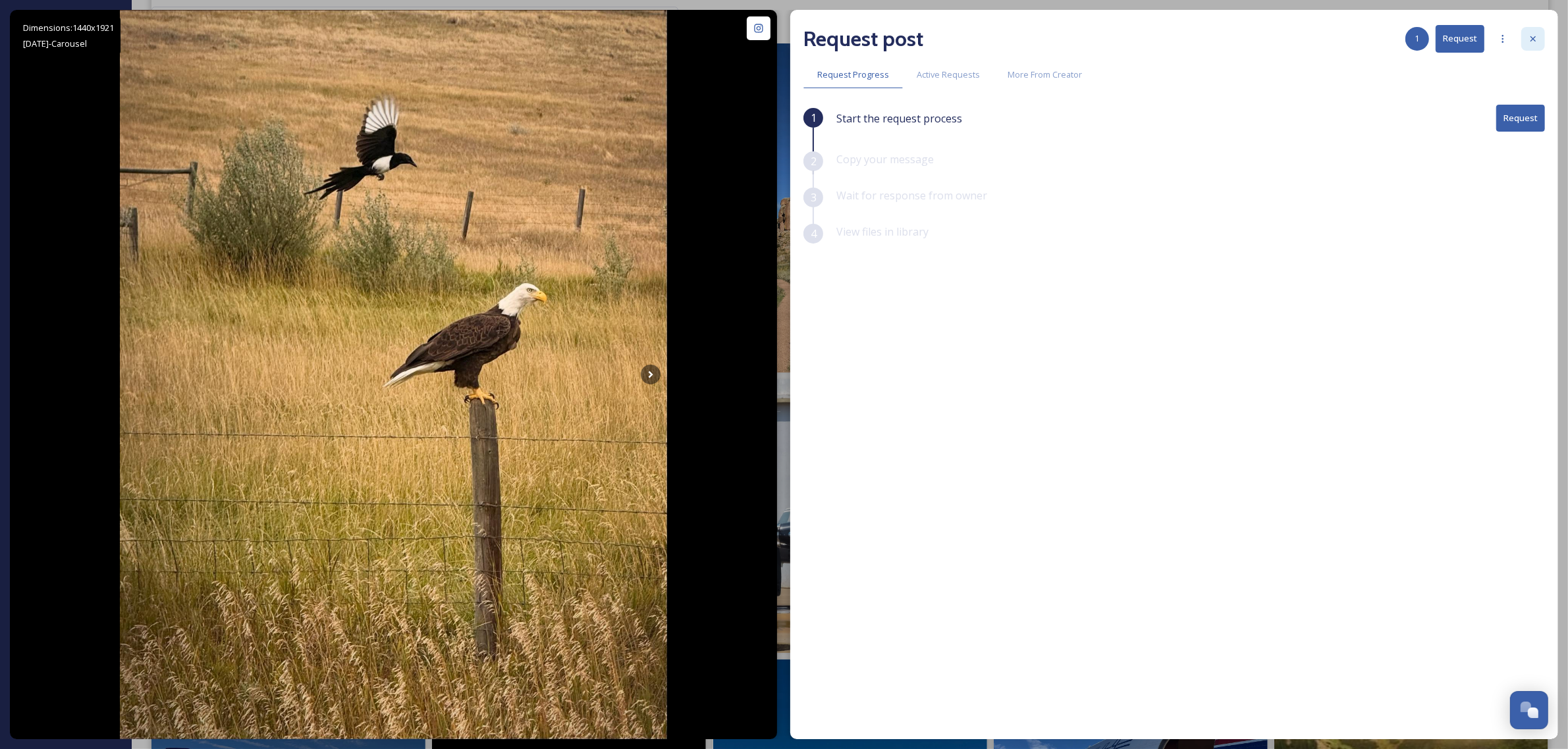
click at [1536, 40] on icon at bounding box center [1533, 39] width 10 height 10
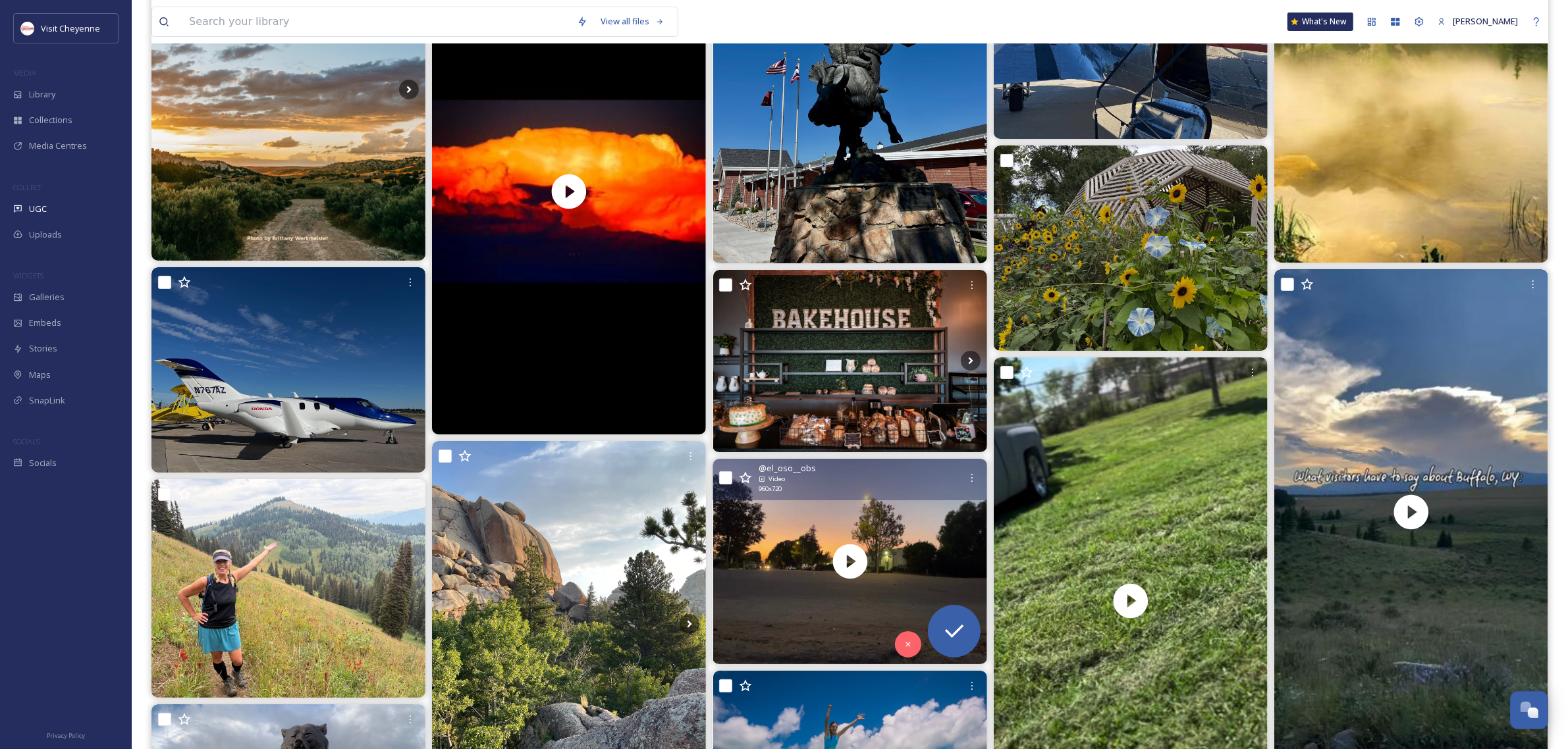
scroll to position [6336, 0]
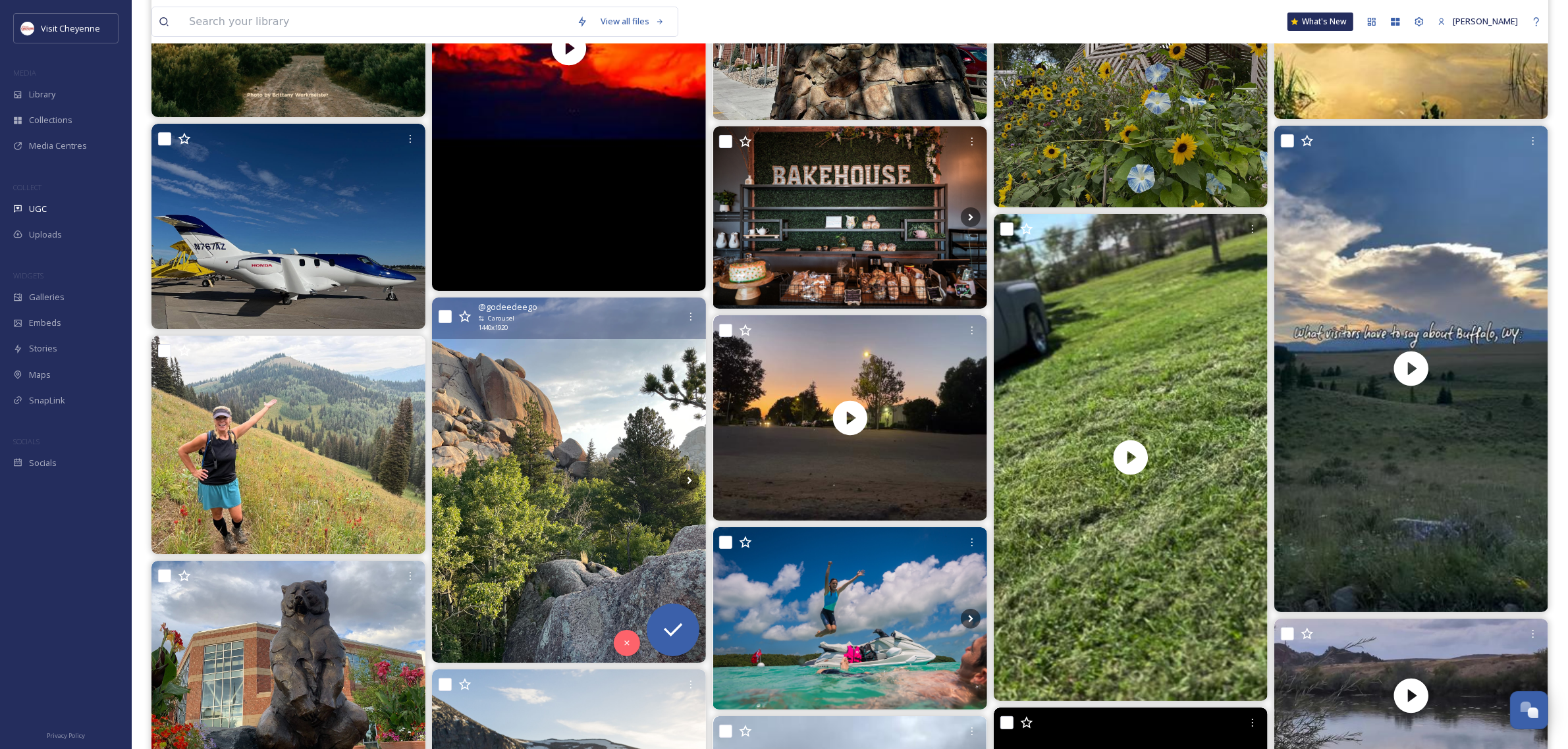
click at [575, 418] on img at bounding box center [569, 480] width 274 height 366
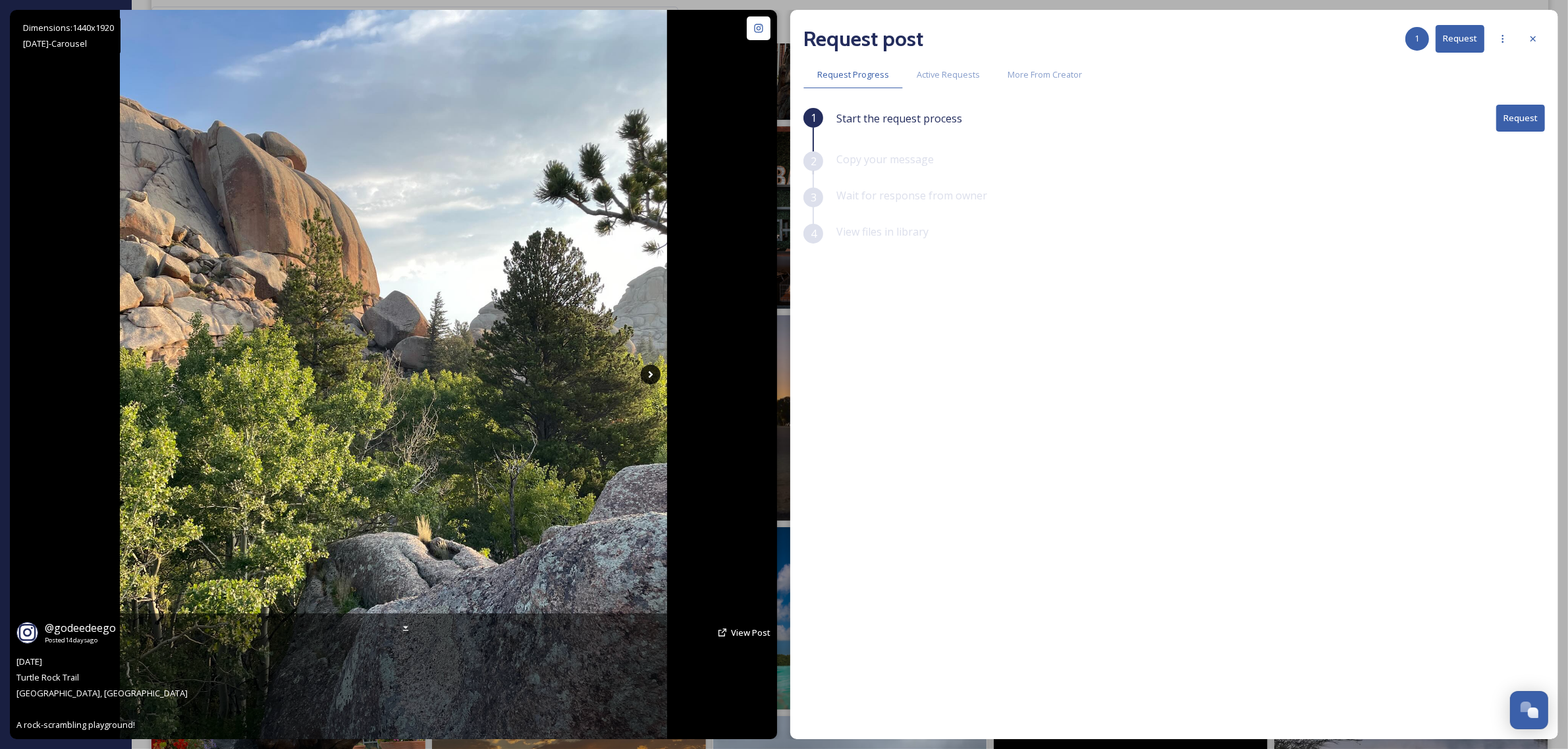
click at [650, 380] on icon at bounding box center [650, 374] width 20 height 20
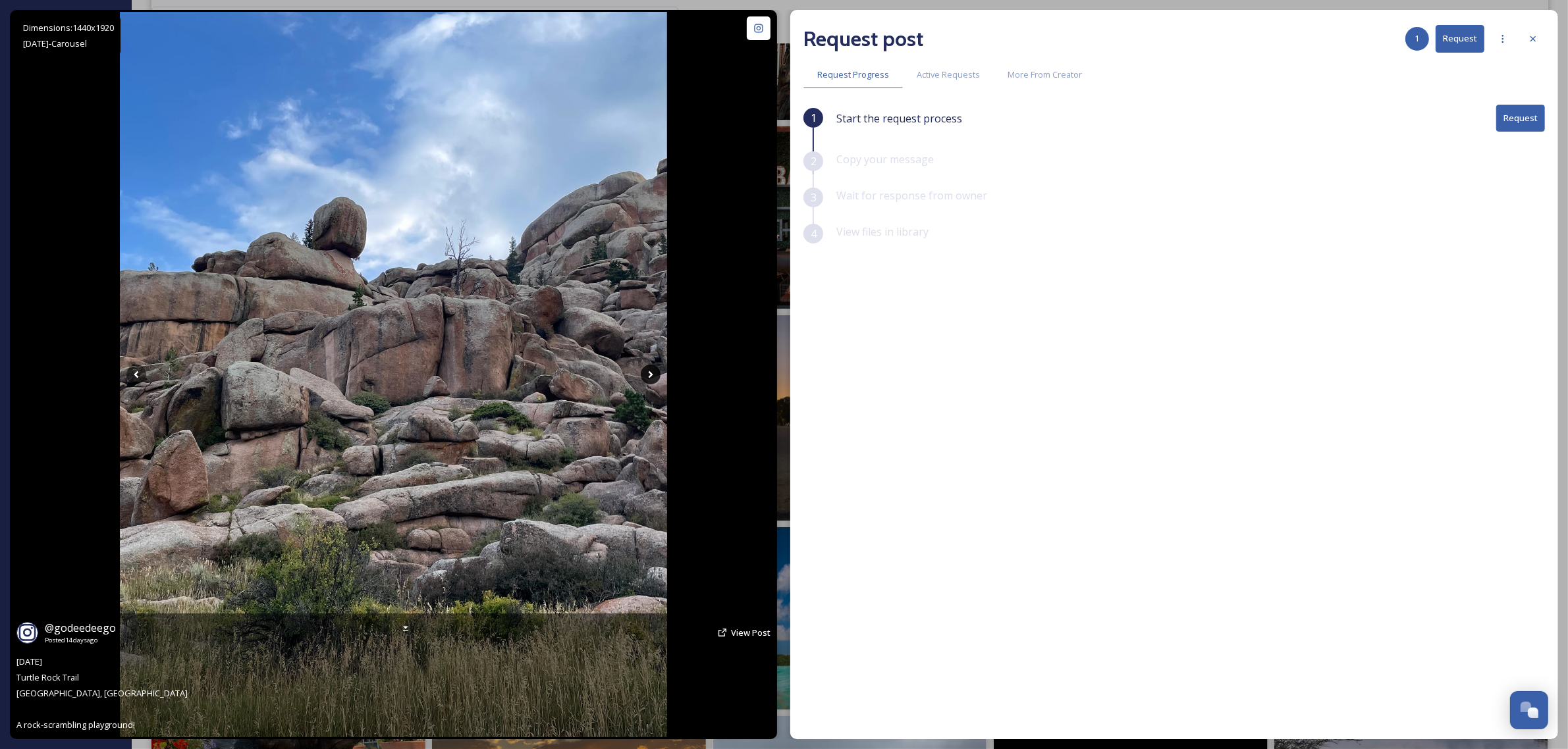
click at [650, 380] on icon at bounding box center [650, 374] width 20 height 20
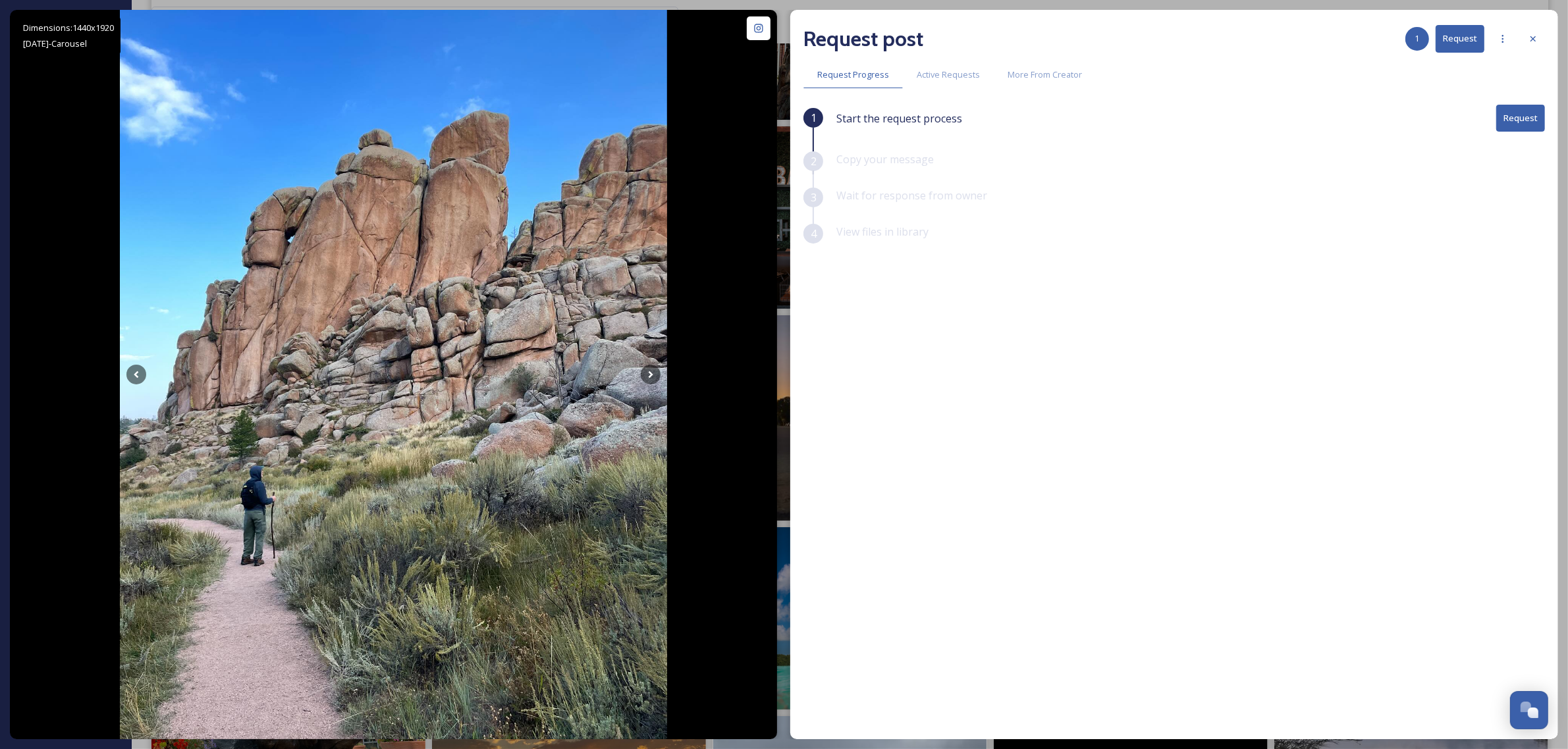
click at [1518, 120] on button "Request" at bounding box center [1520, 118] width 48 height 27
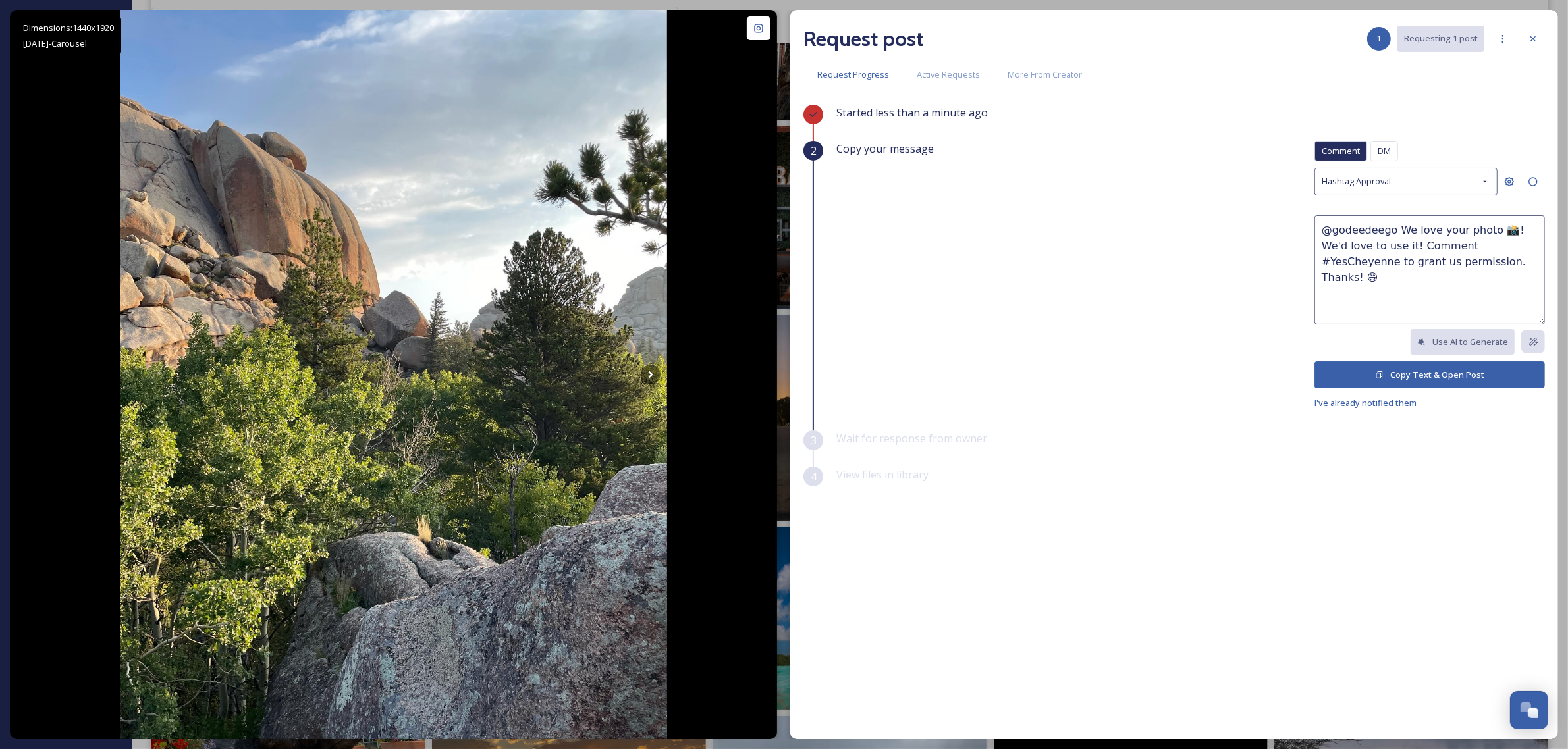
click at [1482, 238] on textarea "@godeedeego We love your photo 📸! We'd love to use it! Comment #YesCheyenne to …" at bounding box center [1429, 270] width 230 height 109
type textarea "@godeedeego We love your photos 📸! We'd love to use it! Comment #YesCheyenne to…"
click at [1447, 370] on button "Copy Text & Open Post" at bounding box center [1429, 374] width 230 height 27
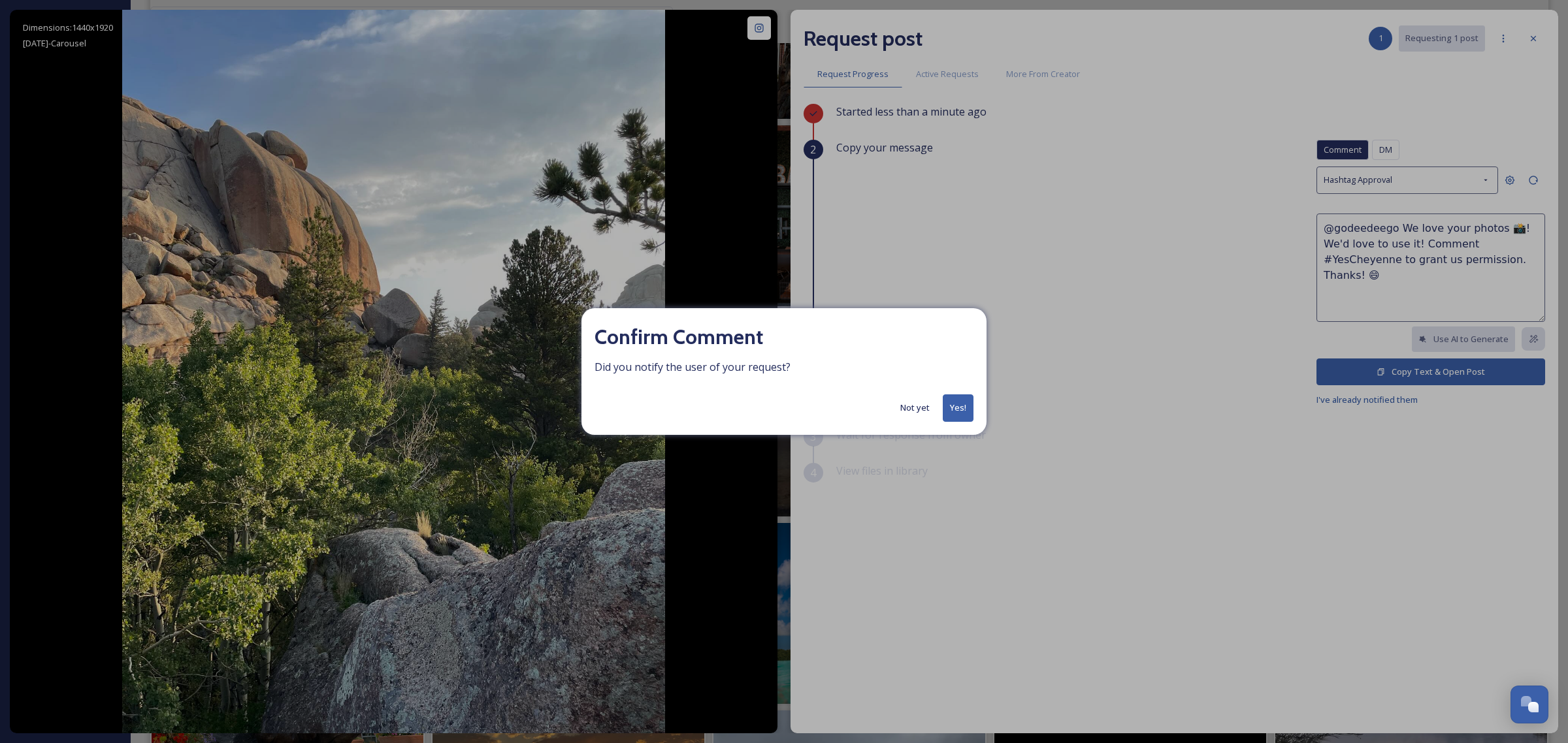
click at [961, 405] on button "Yes!" at bounding box center [958, 408] width 31 height 27
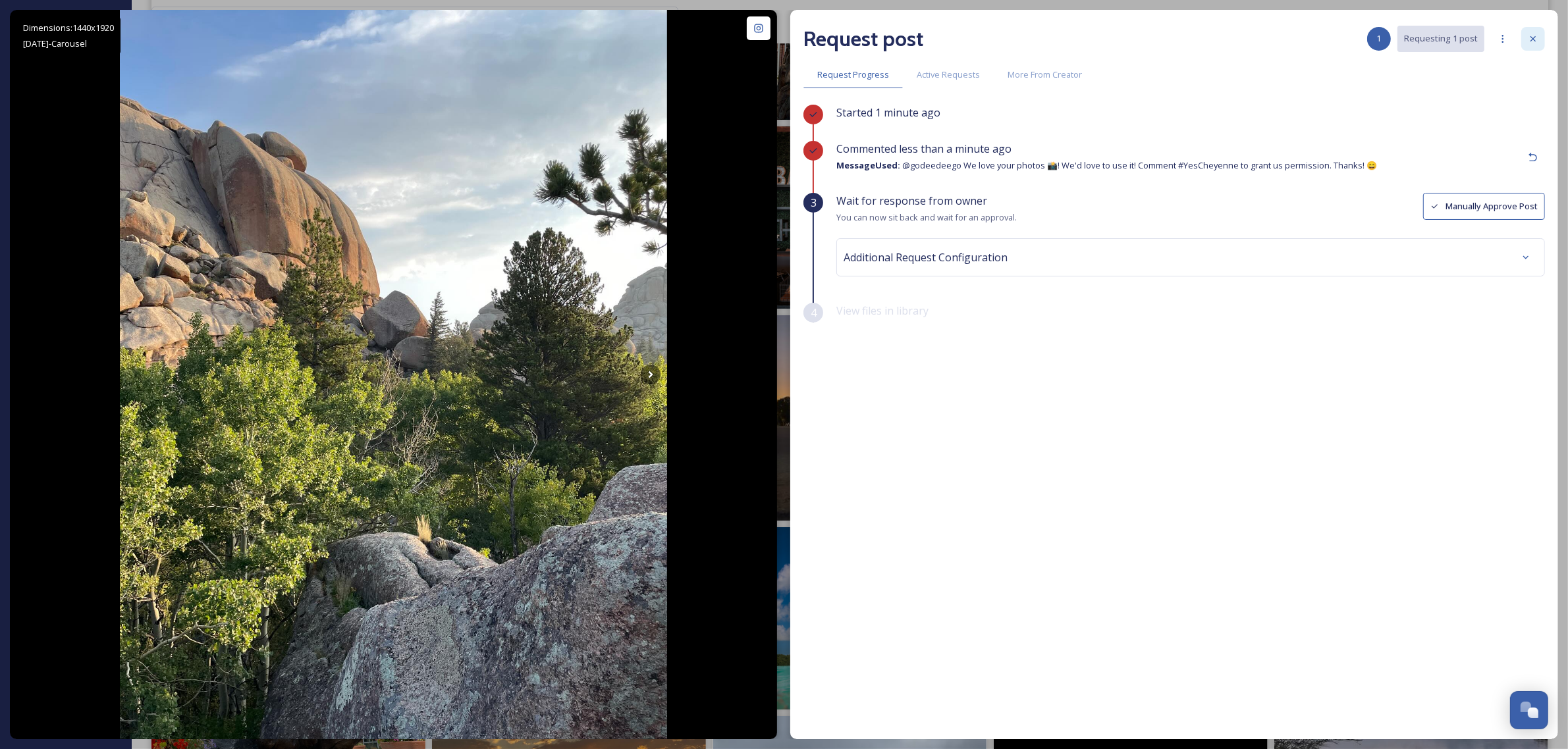
click at [1532, 35] on icon at bounding box center [1533, 39] width 10 height 10
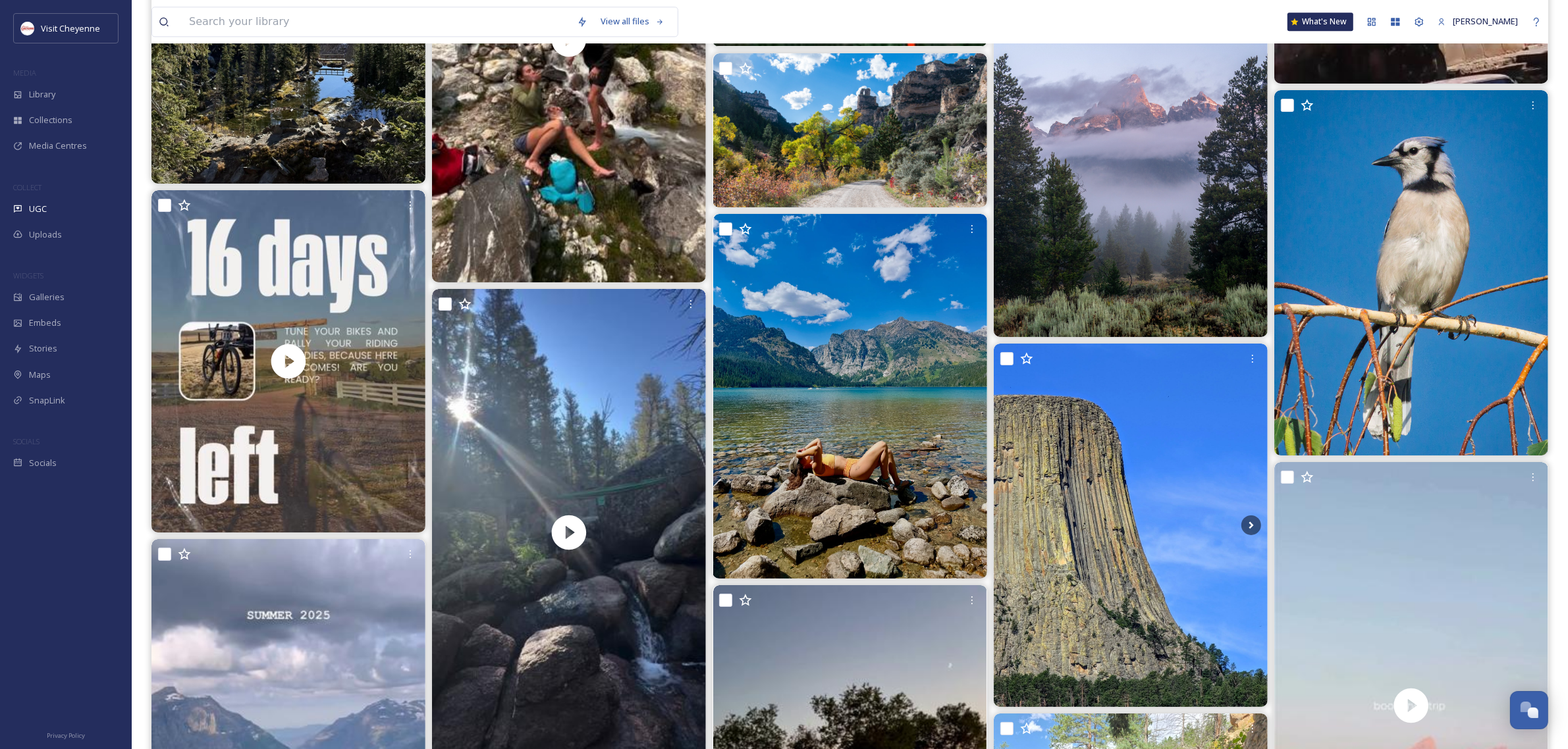
scroll to position [10277, 0]
